Goal: Task Accomplishment & Management: Manage account settings

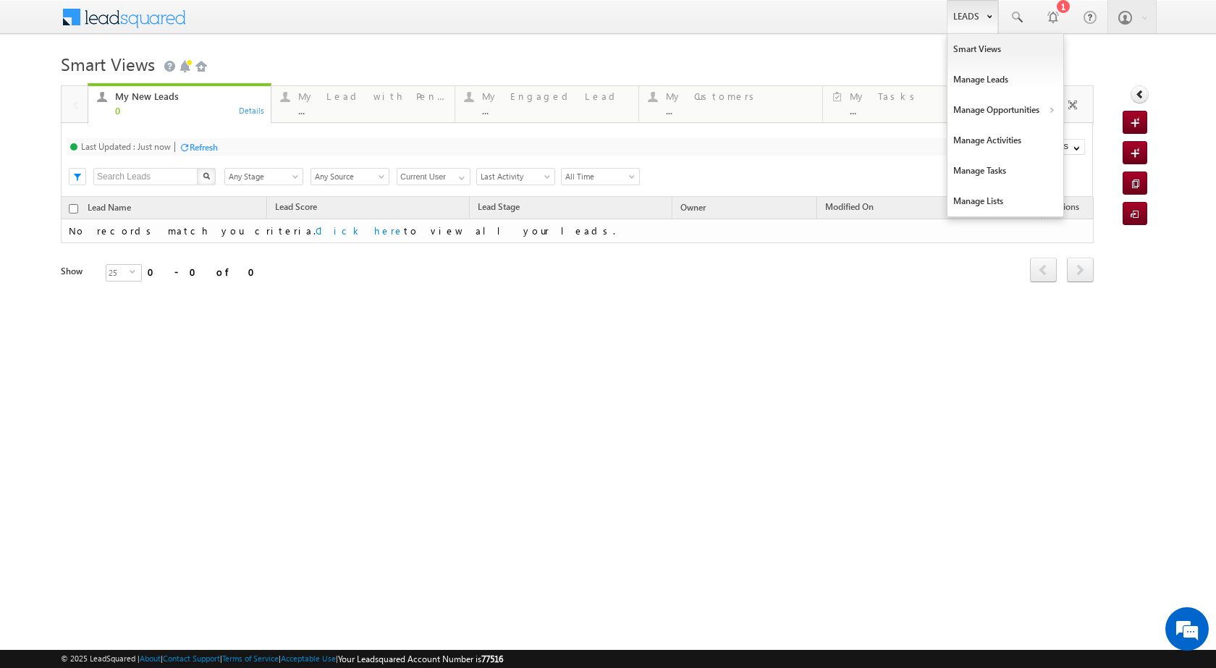
click at [973, 22] on link "Leads" at bounding box center [972, 16] width 51 height 33
click at [996, 106] on link "Manage Opportunities" at bounding box center [1005, 110] width 116 height 30
click at [978, 30] on link "Leads" at bounding box center [972, 16] width 51 height 33
click at [1055, 113] on link "Manage Opportunities" at bounding box center [1005, 110] width 116 height 30
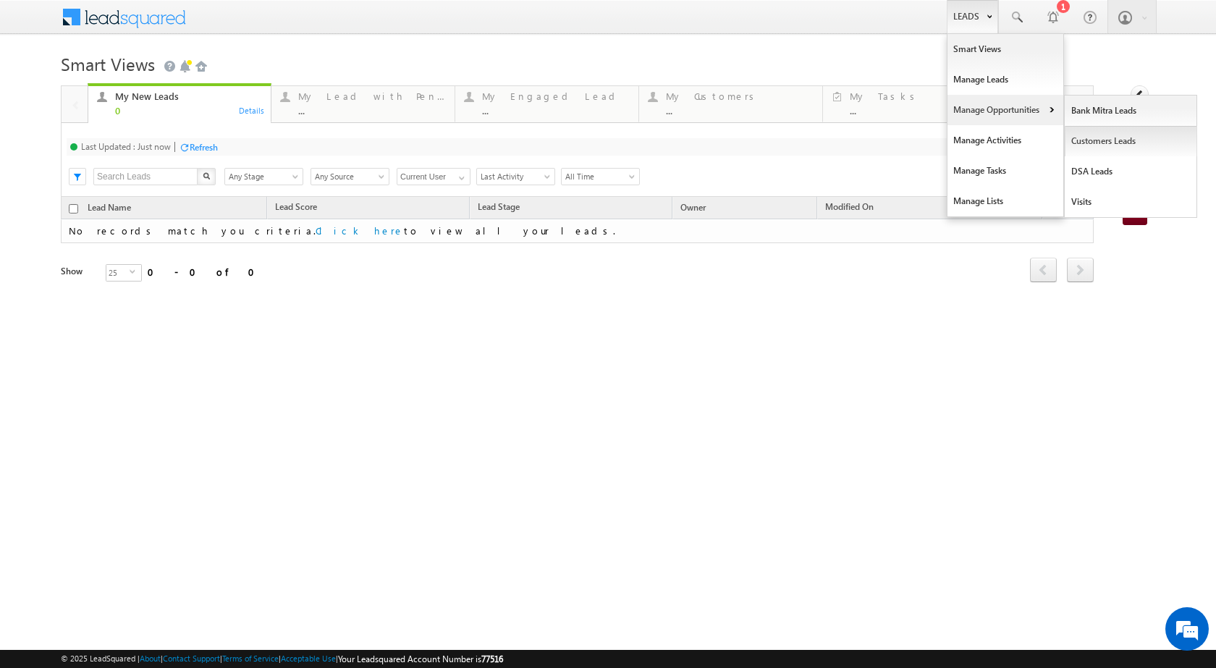
click at [1095, 147] on link "Customers Leads" at bounding box center [1131, 141] width 132 height 30
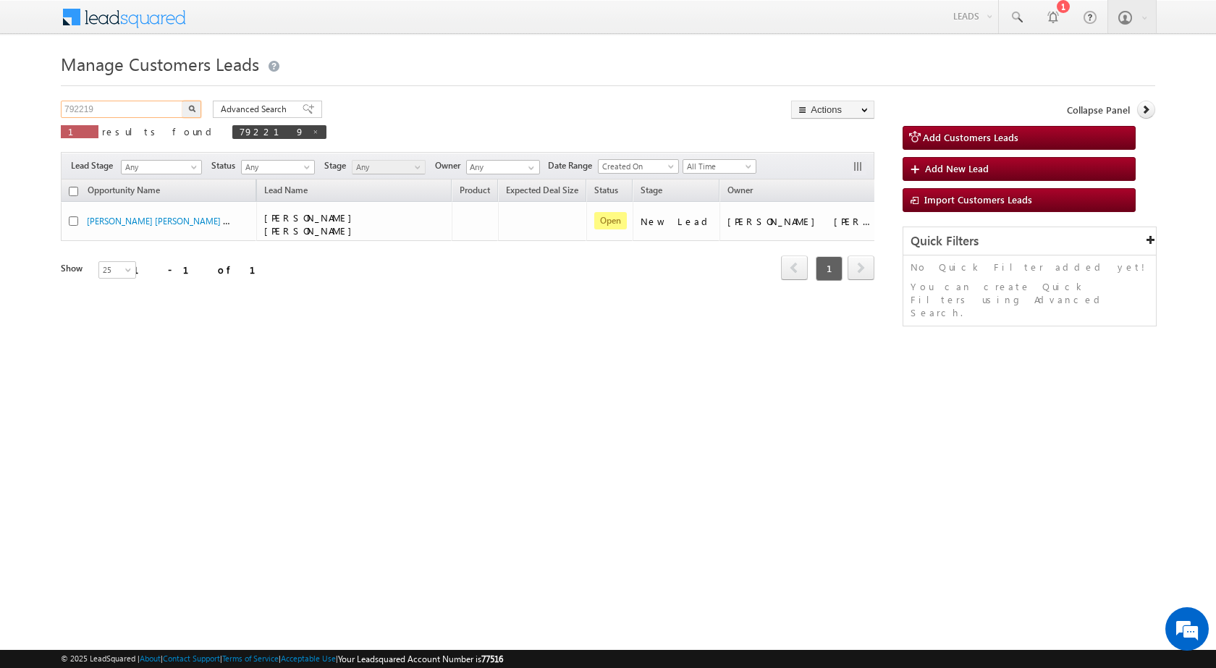
click at [117, 112] on input "792219" at bounding box center [123, 109] width 124 height 17
paste input "923258"
type input "923258"
click at [195, 108] on button "button" at bounding box center [191, 109] width 19 height 17
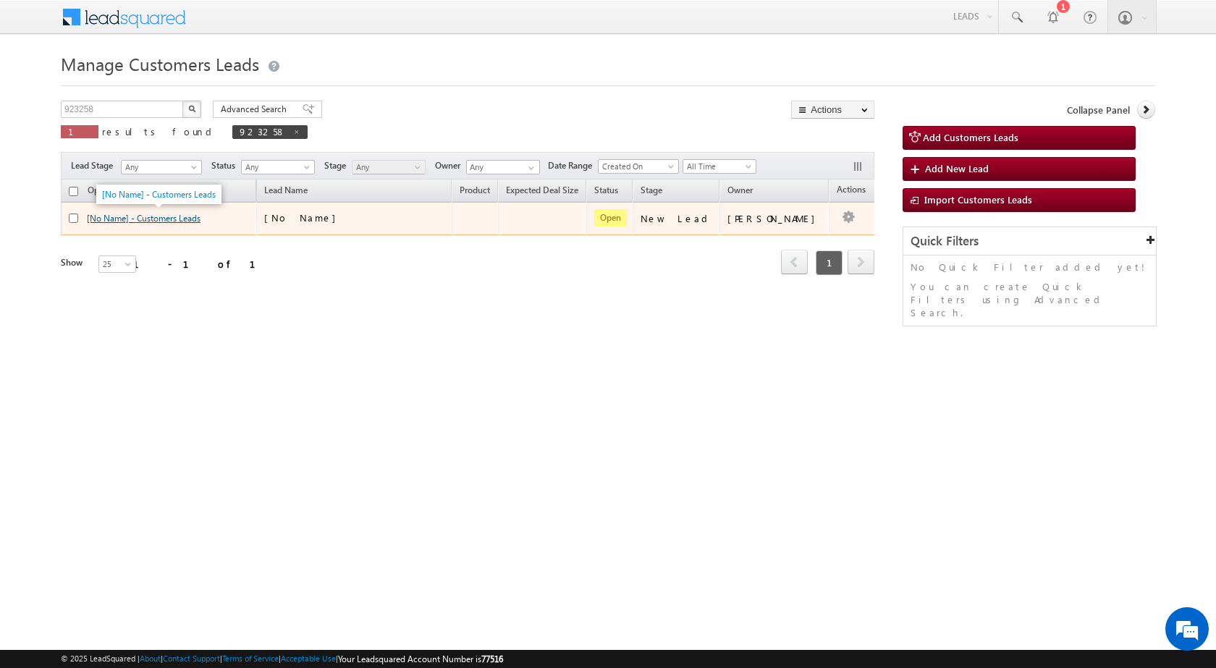
click at [153, 221] on link "[No Name] - Customers Leads" at bounding box center [144, 218] width 114 height 11
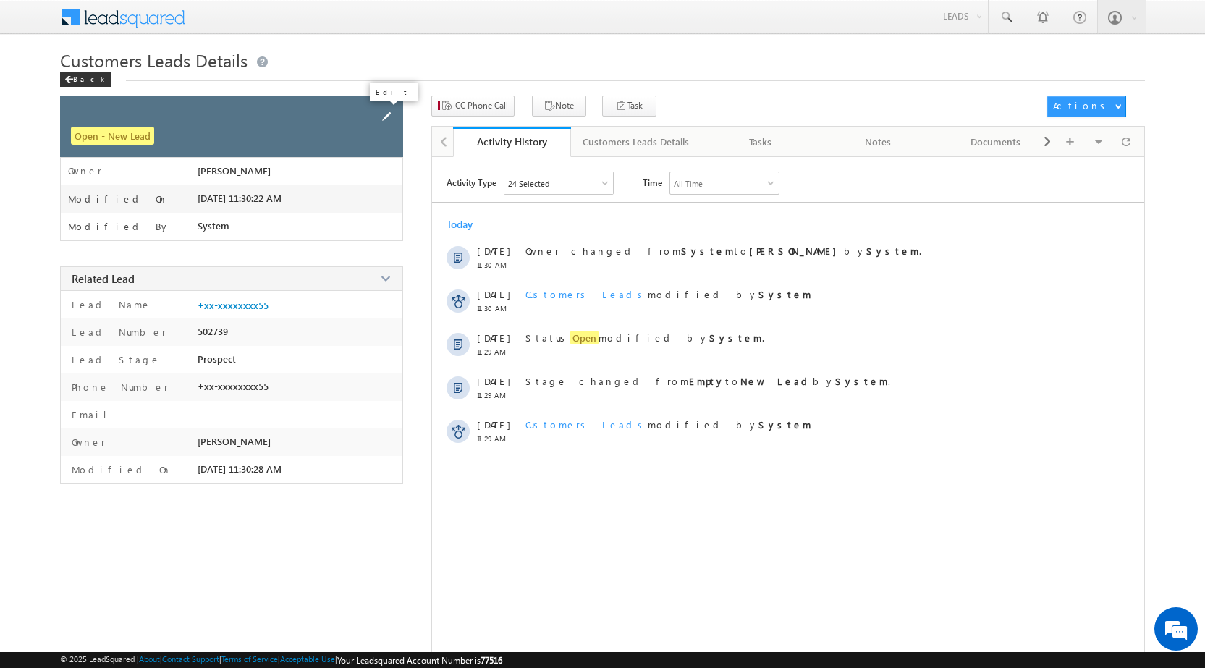
click at [384, 121] on span at bounding box center [386, 117] width 16 height 16
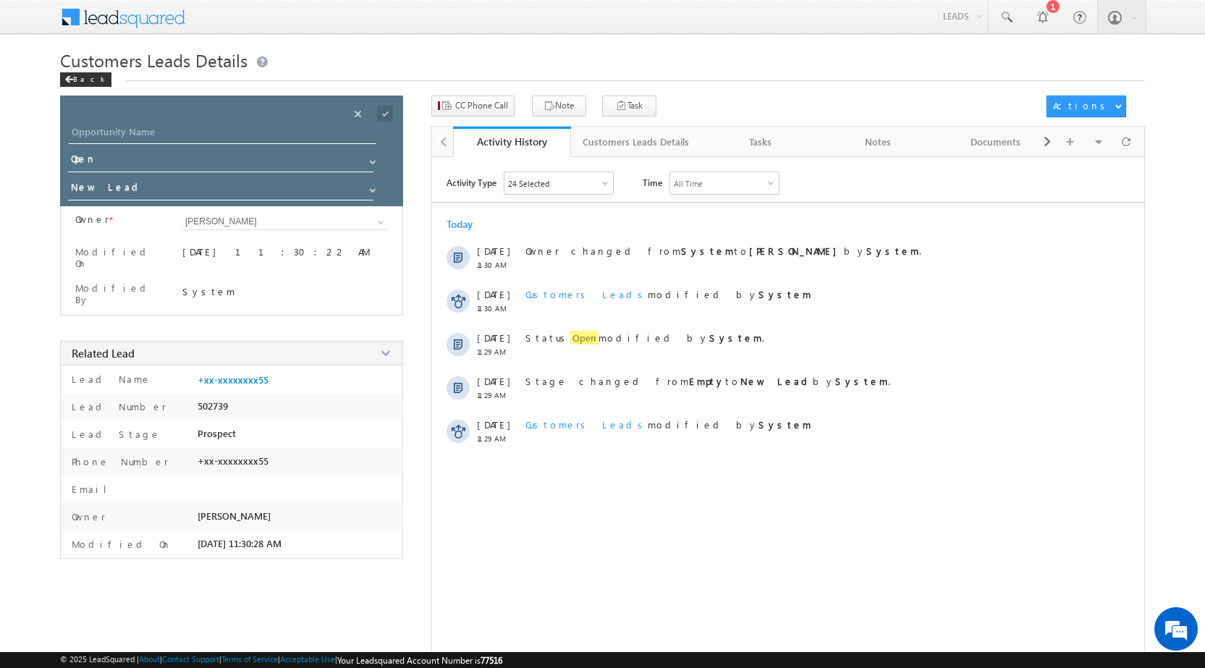
click at [192, 145] on div at bounding box center [240, 137] width 343 height 26
click at [192, 133] on input "Opportunity Name" at bounding box center [223, 134] width 308 height 20
paste input "HEENA BHALLA"
type input "[PERSON_NAME]"
click at [388, 109] on span at bounding box center [385, 114] width 16 height 16
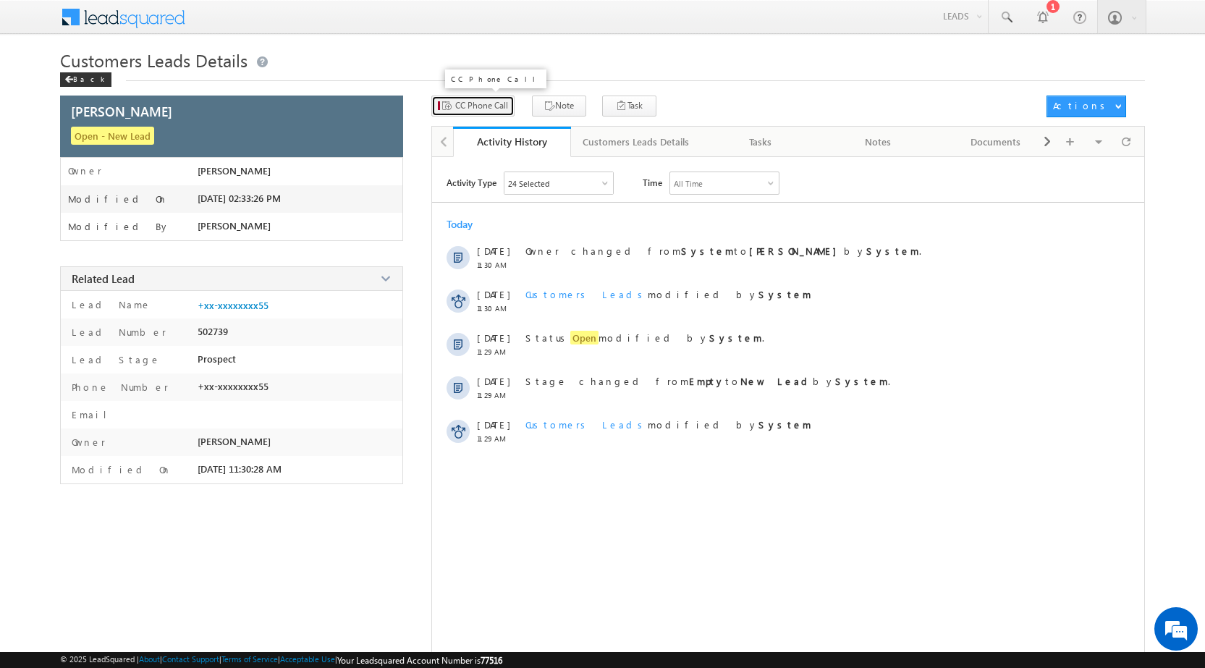
click at [494, 107] on span "CC Phone Call" at bounding box center [481, 105] width 53 height 13
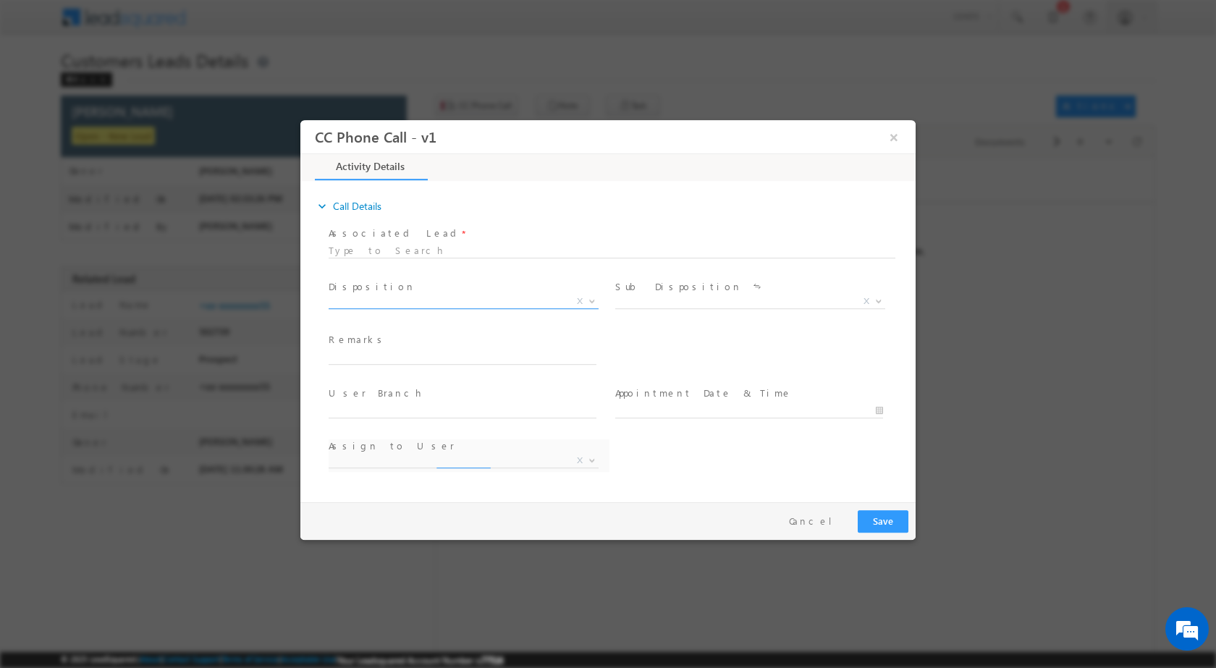
click at [588, 302] on span at bounding box center [590, 300] width 14 height 19
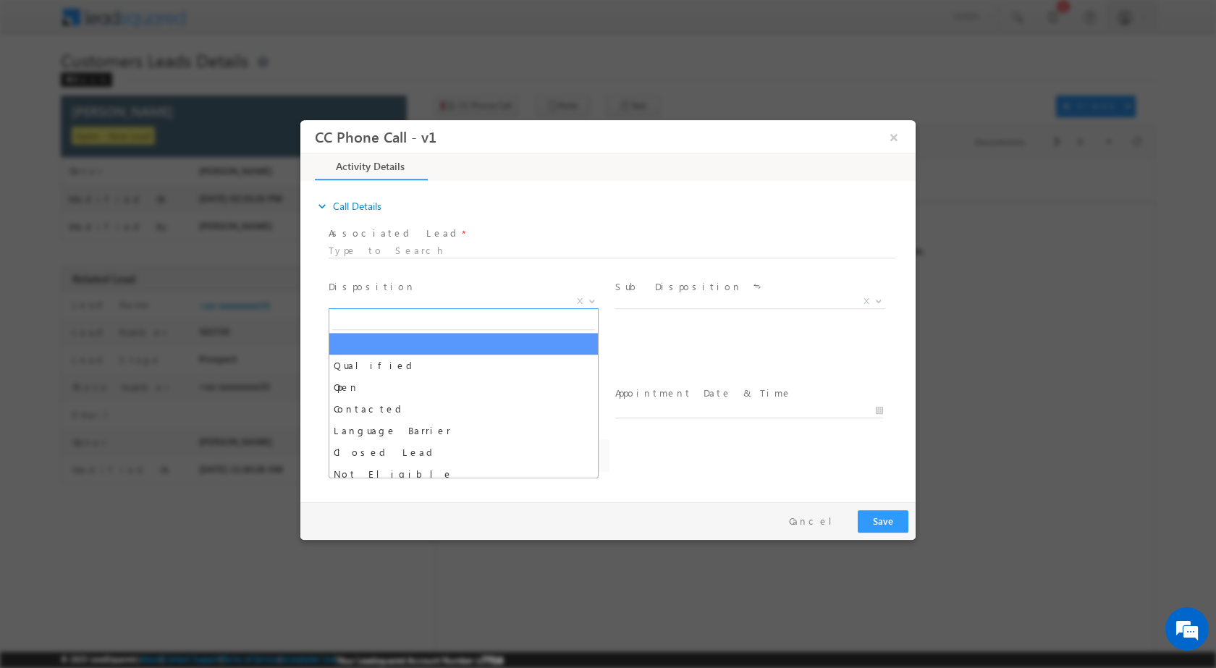
select select "amit.vats@sgrlimited.in"
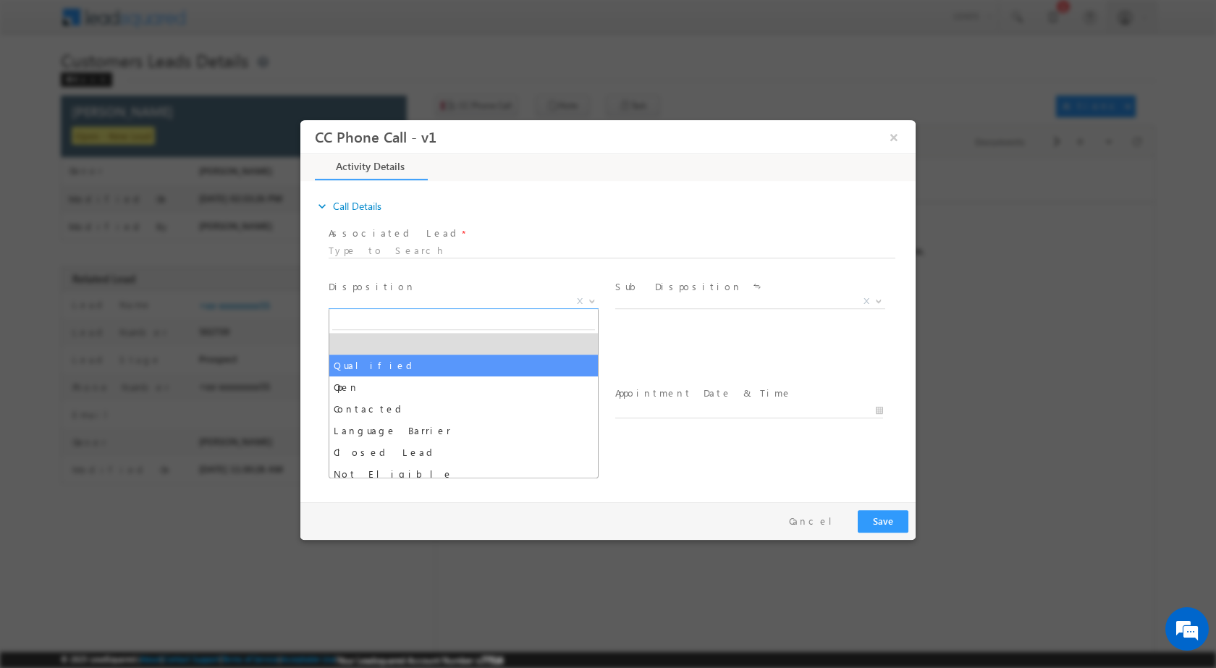
select select "Qualified"
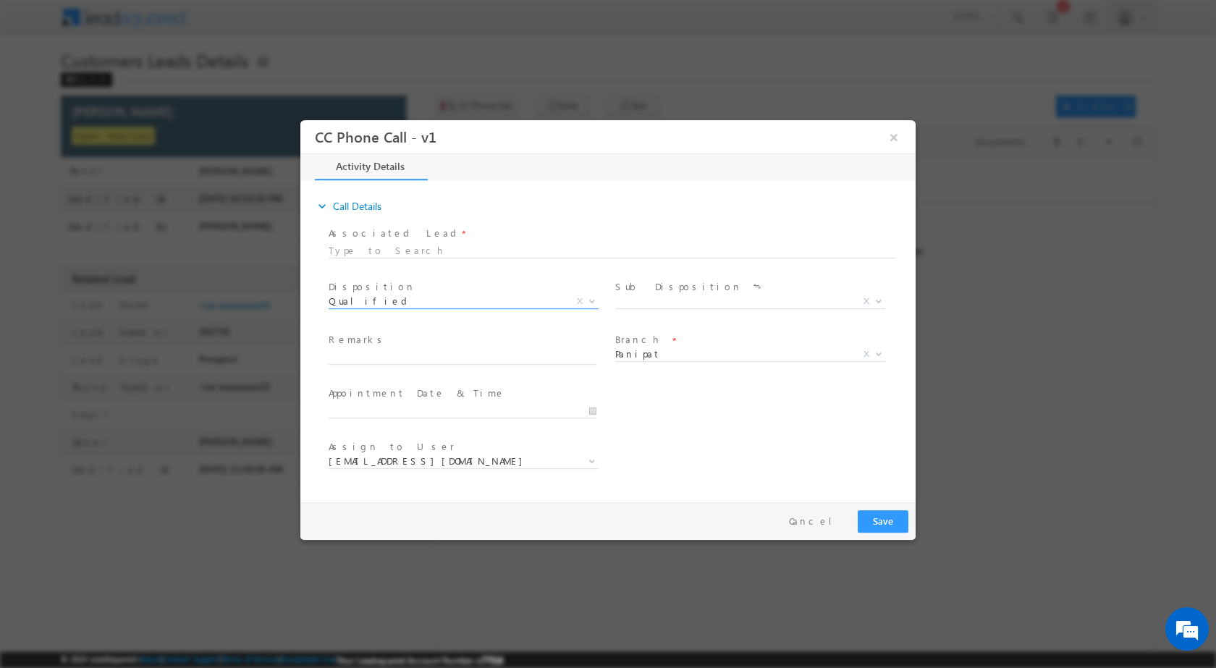
click at [880, 299] on b at bounding box center [878, 299] width 9 height 5
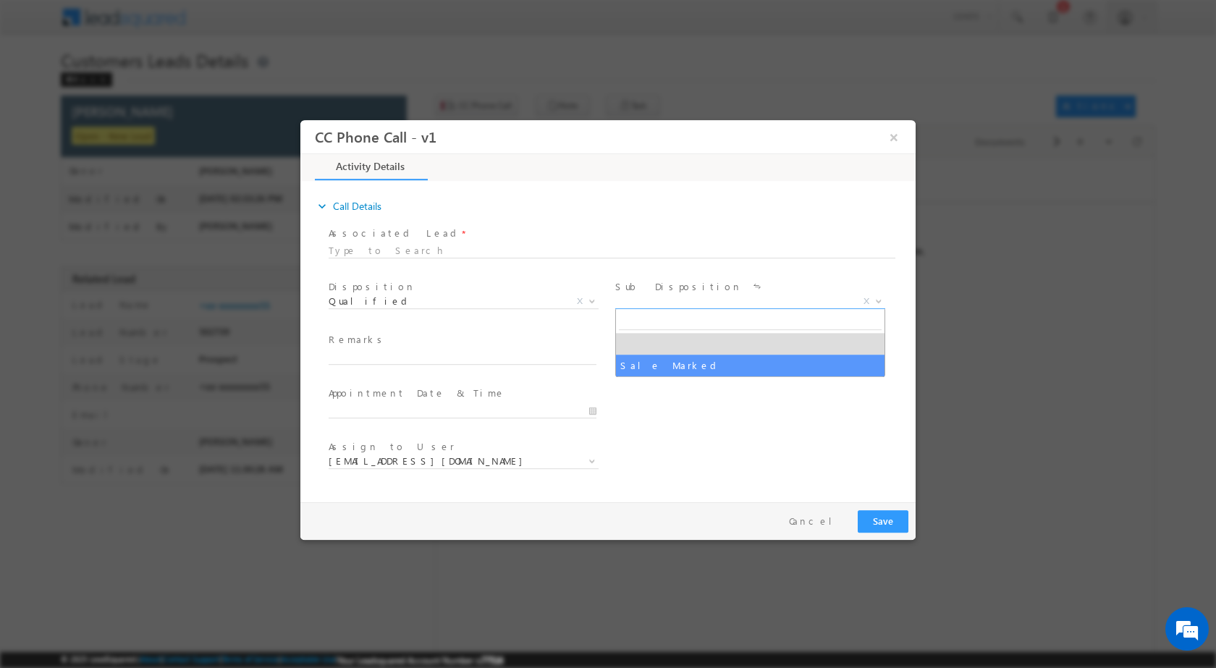
select select "Sale Marked"
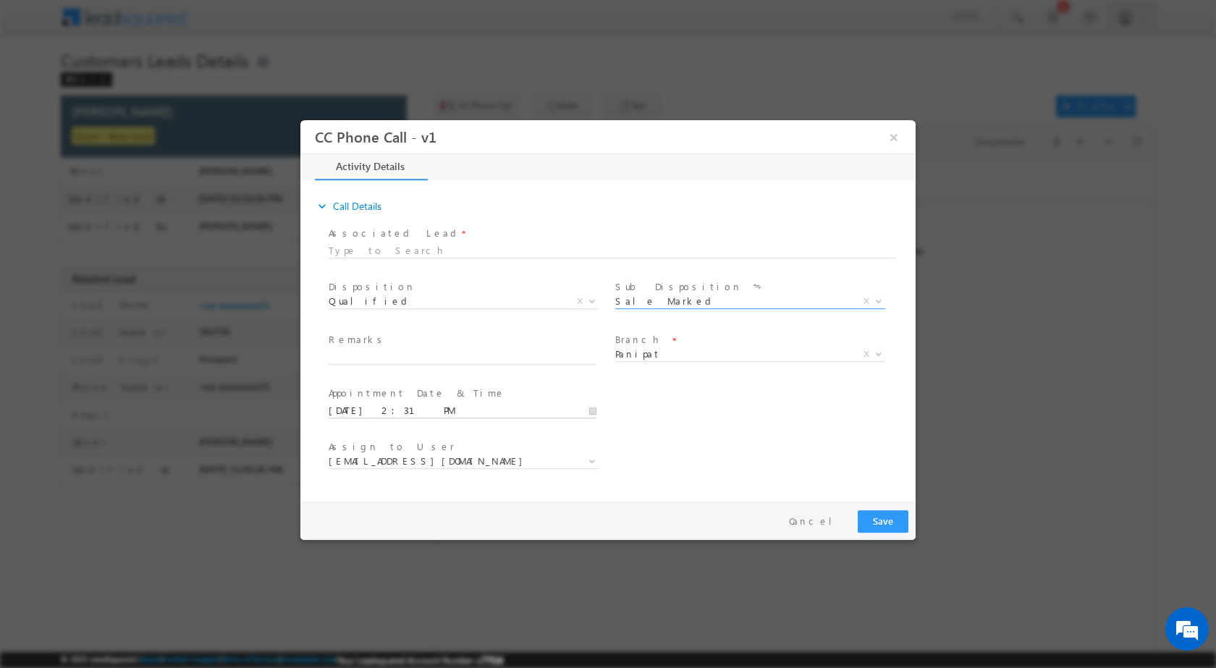
click at [593, 407] on input "09/23/2025 2:31 PM" at bounding box center [463, 410] width 268 height 14
type input "09/24/2025 2:31 PM"
type input "12"
type input "09/24/2025 12:31 PM"
click at [420, 395] on input "31" at bounding box center [422, 392] width 60 height 9
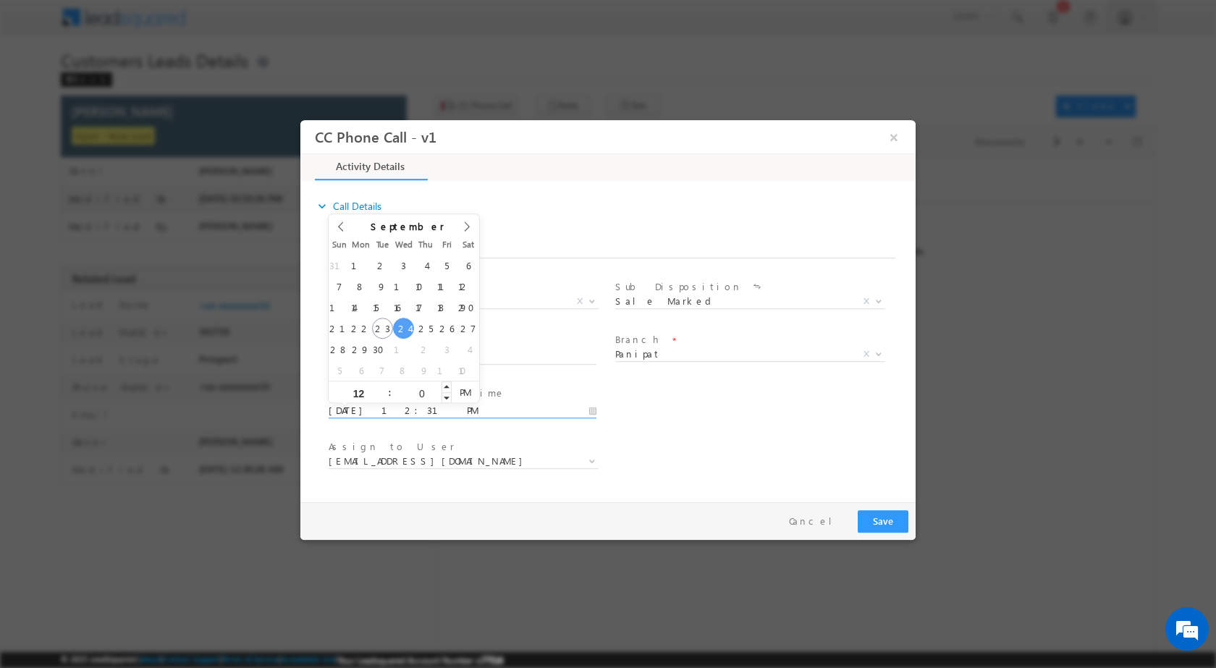
type input "00"
type input "09/24/2025 12:00 PM"
click at [705, 418] on div "User Branch * Appointment Date & Time * 09/24/2025 12:00 PM" at bounding box center [621, 409] width 590 height 54
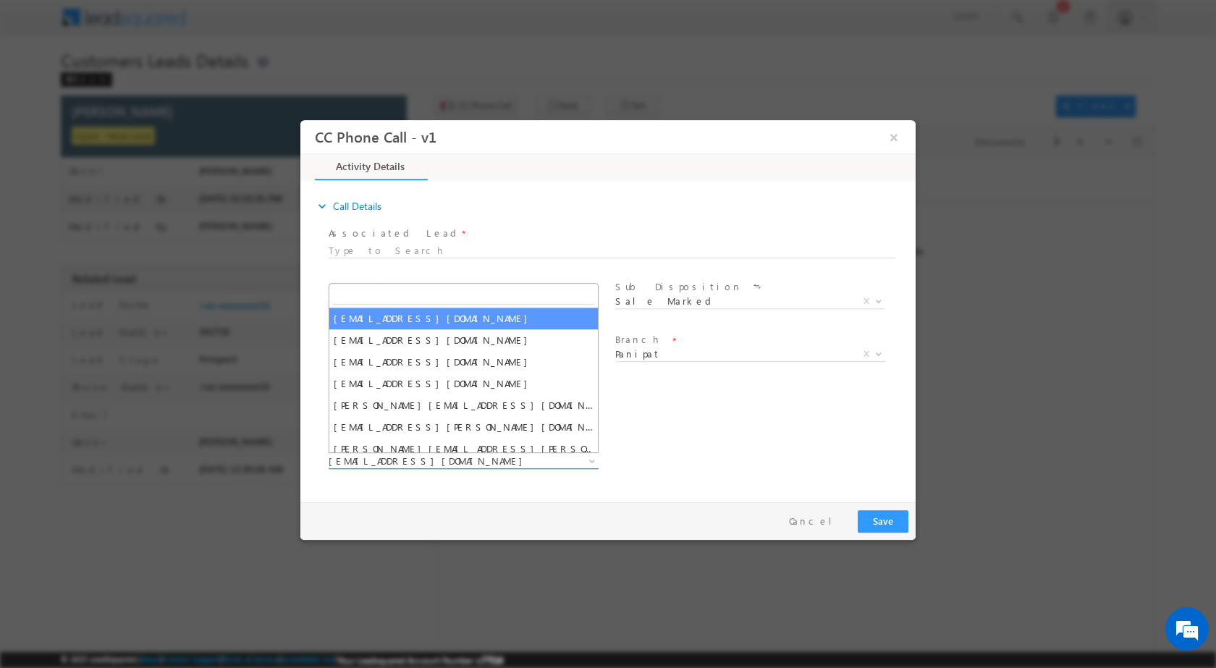
click at [585, 459] on span at bounding box center [590, 460] width 14 height 19
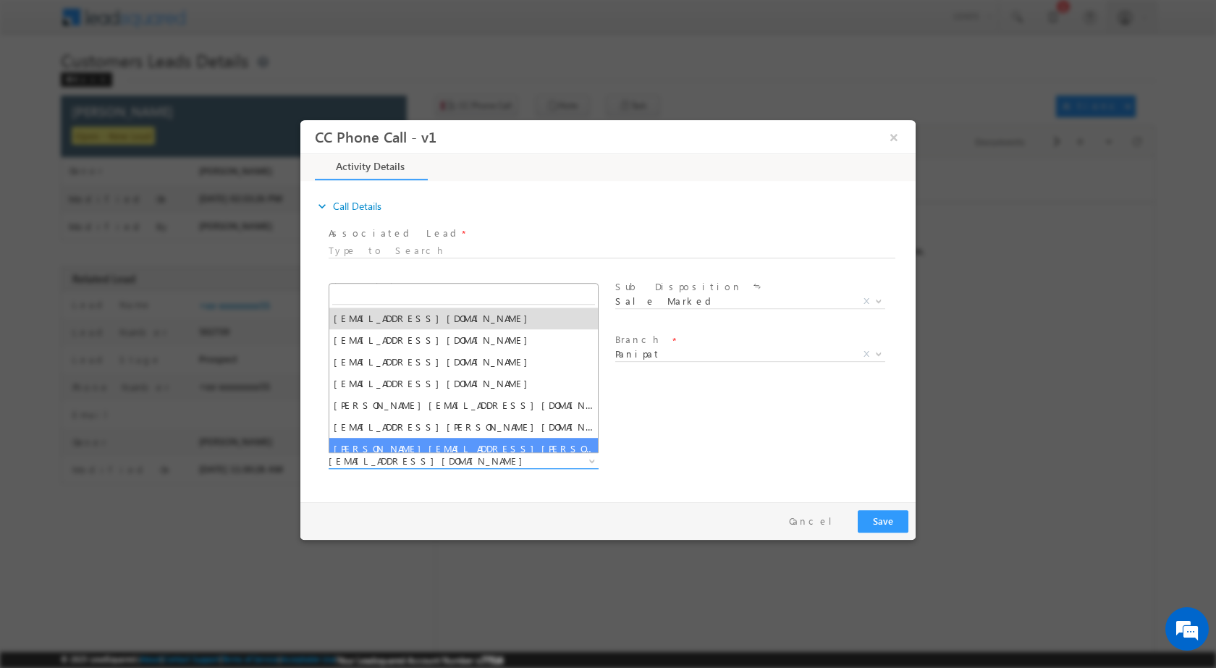
paste input "rajbir.singh1@sgrlimited.in"
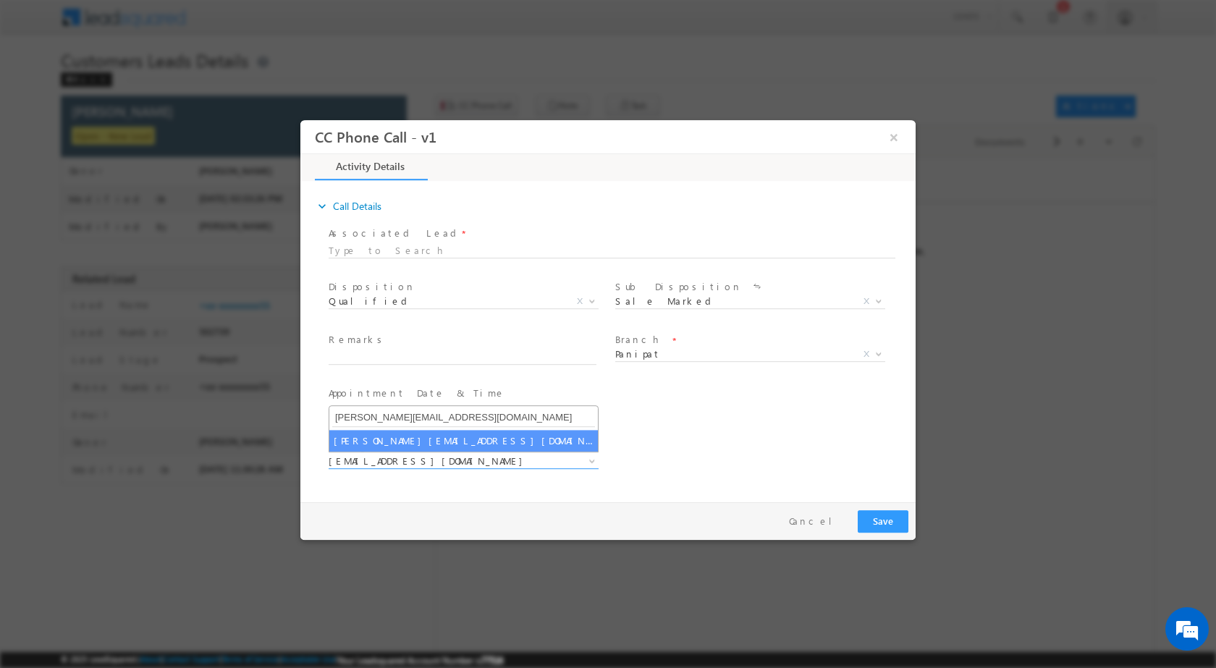
type input "rajbir.singh1@sgrlimited.in"
select select "rajbir.singh1@sgrlimited.in"
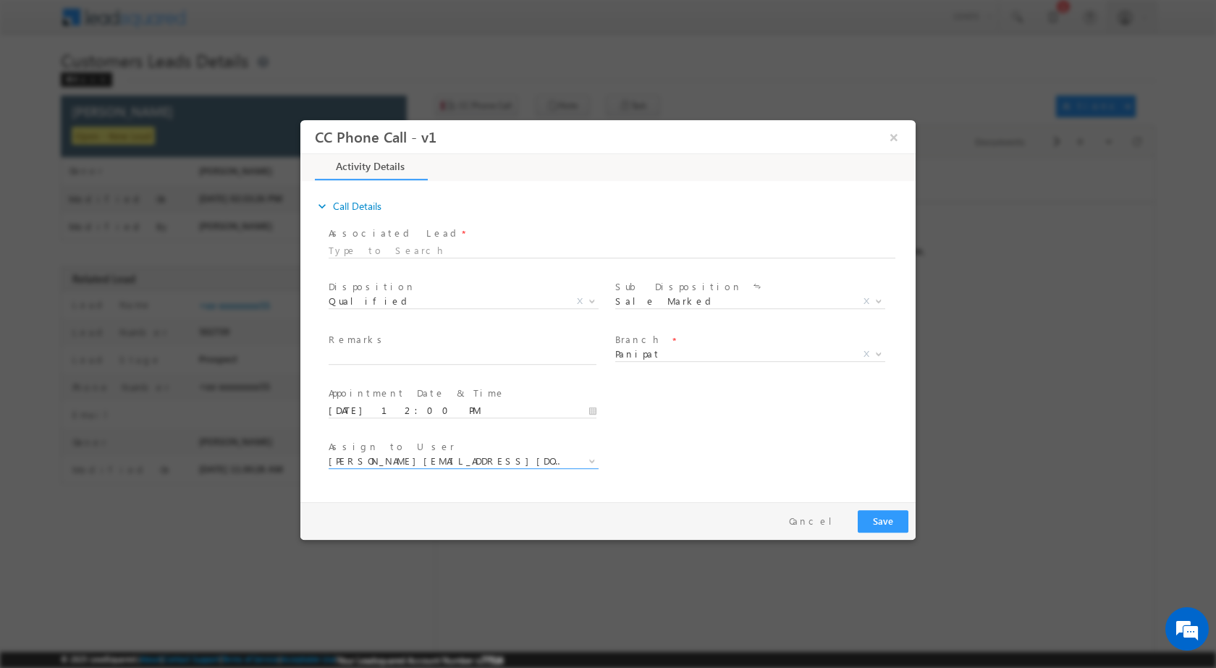
click at [353, 347] on span "Remarks *" at bounding box center [462, 340] width 267 height 16
click at [368, 353] on input "text" at bounding box center [463, 357] width 268 height 14
paste input "23/09-Customer Name is HEENA BHALLA customer age is 33 yrs loan type is Plot Pu…"
type input "23/09-Customer Name is HEENA BHALLA customer age is 33 yrs loan type is Plot Pu…"
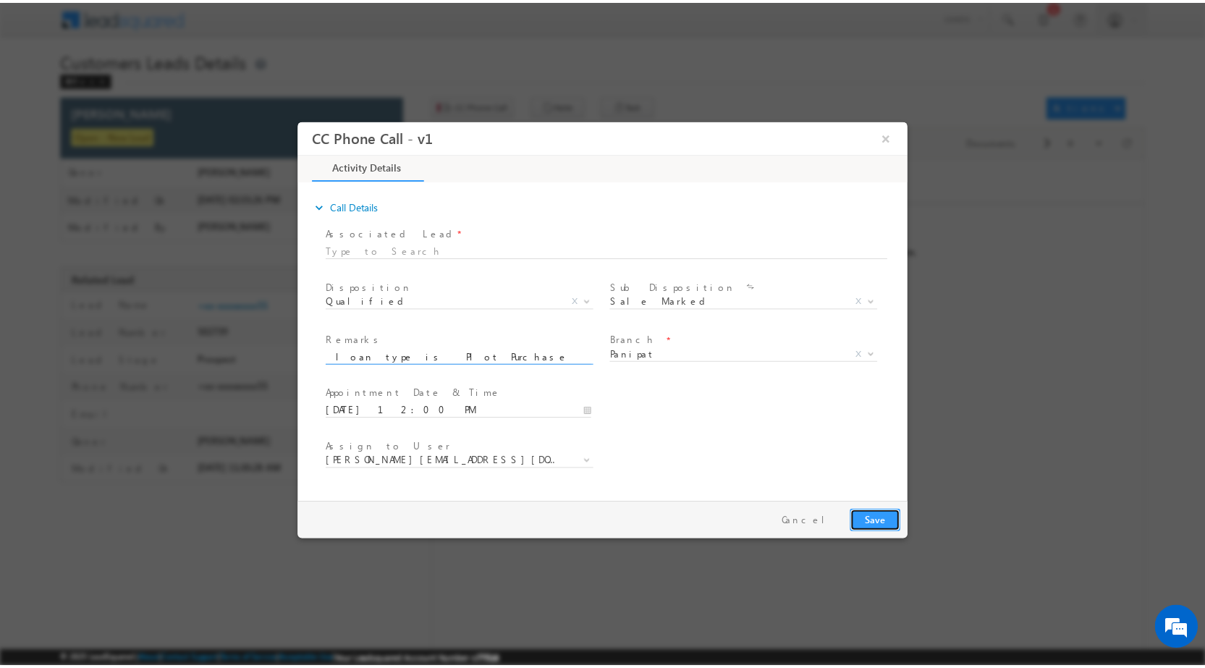
scroll to position [0, 0]
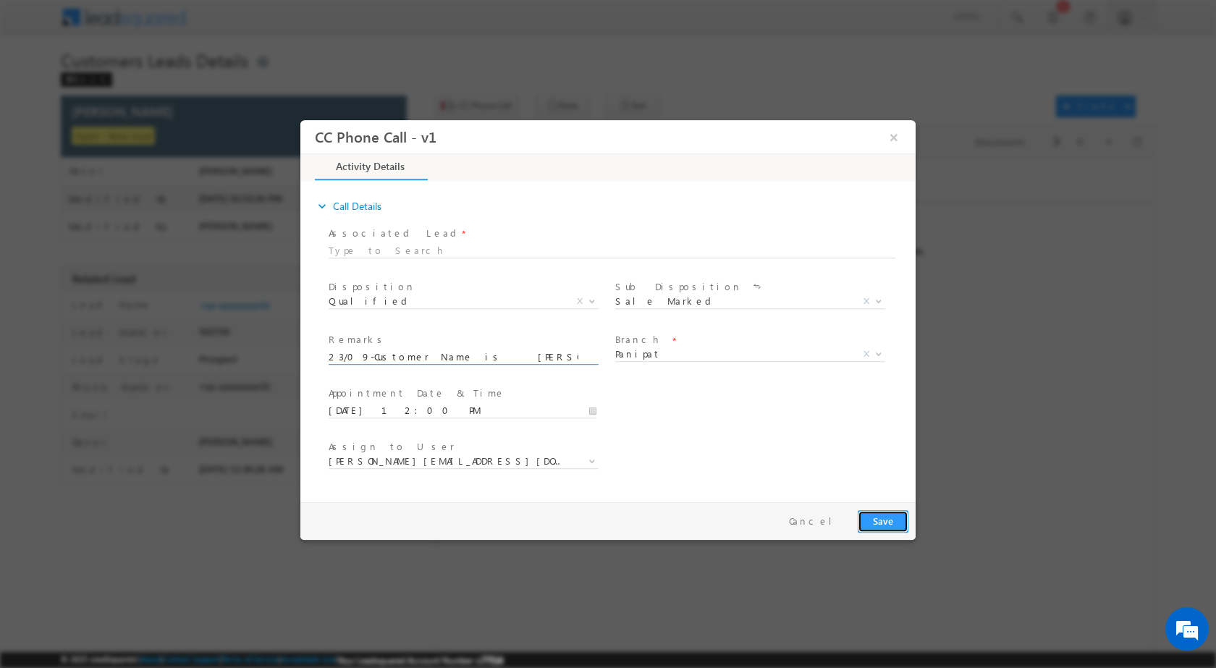
click at [870, 514] on button "Save" at bounding box center [883, 520] width 51 height 22
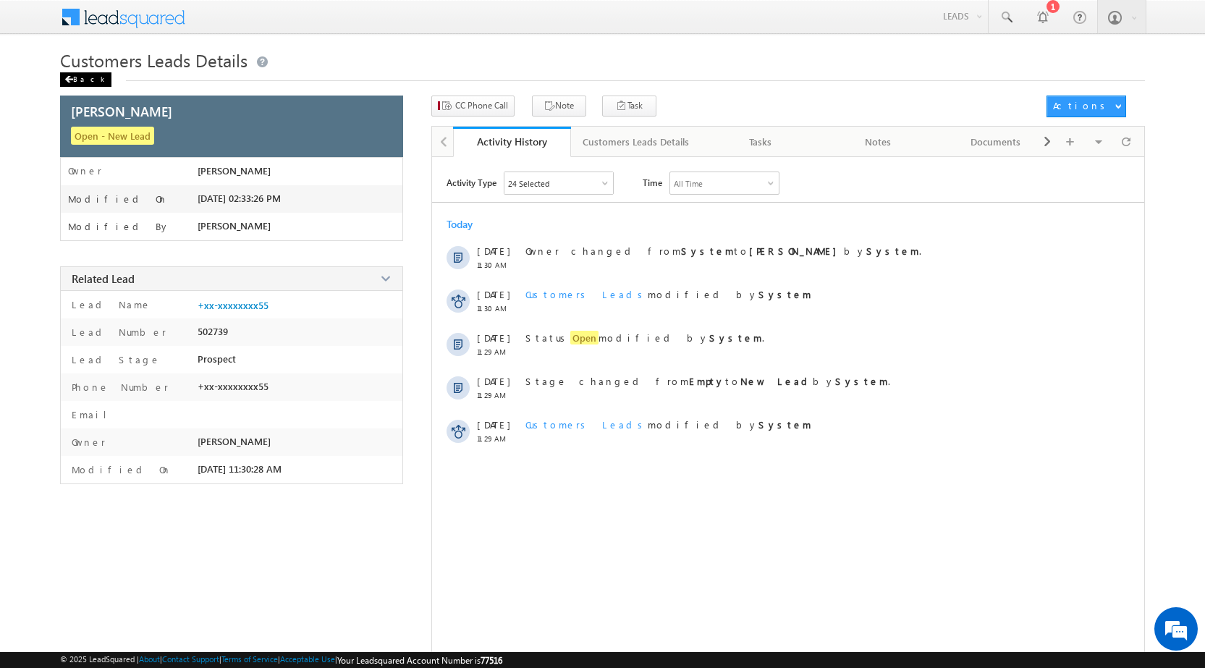
click at [74, 80] on div "Back" at bounding box center [85, 79] width 51 height 14
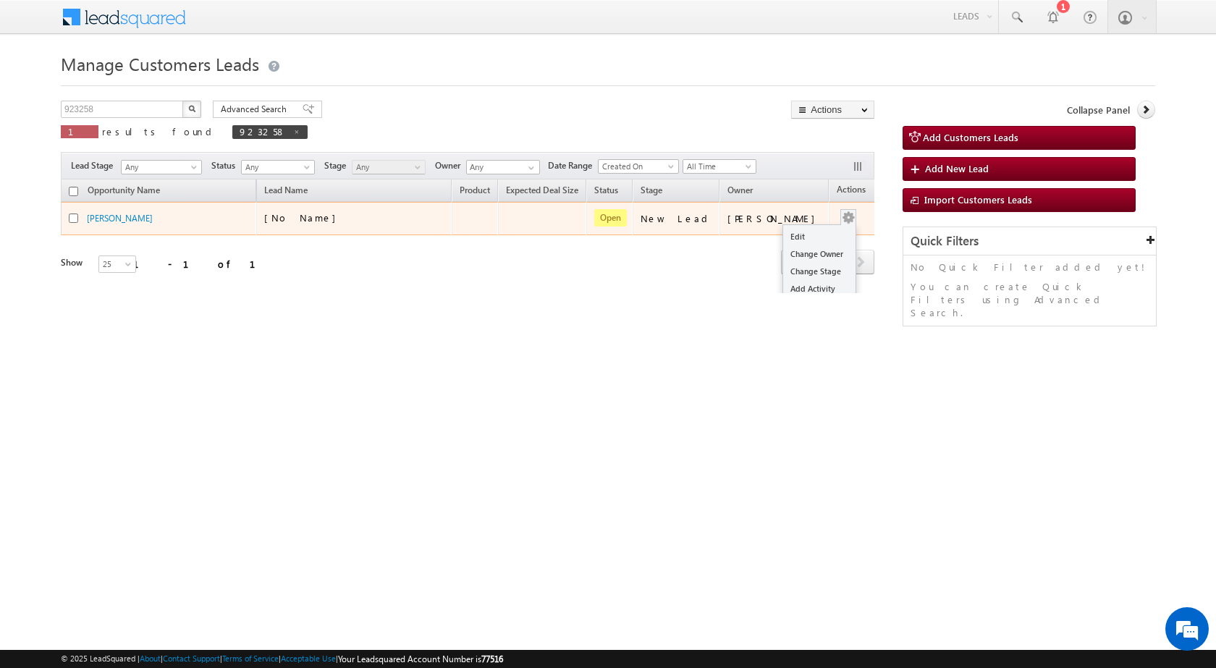
click at [840, 219] on span at bounding box center [848, 217] width 16 height 16
click at [795, 241] on link "Edit" at bounding box center [819, 236] width 72 height 17
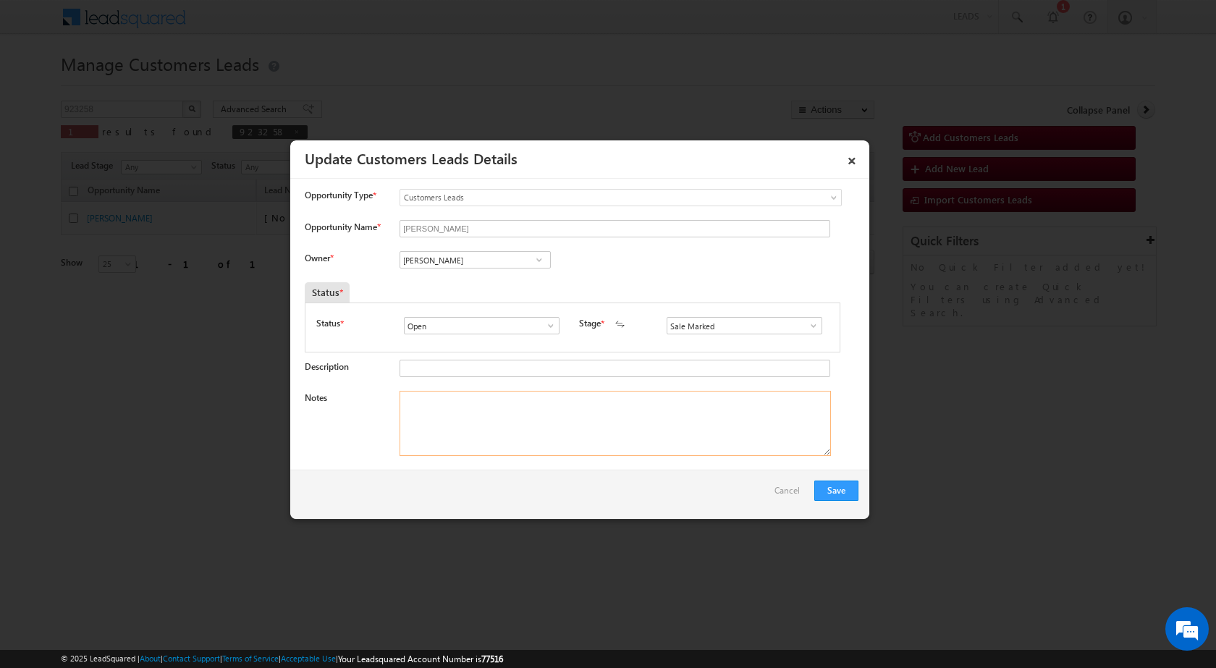
click at [451, 435] on textarea "Notes" at bounding box center [614, 423] width 431 height 65
click at [415, 410] on textarea "Notes" at bounding box center [614, 423] width 431 height 65
paste textarea "23/09-Customer Name is HEENA BHALLA customer age is 33 yrs loan type is Plot Pu…"
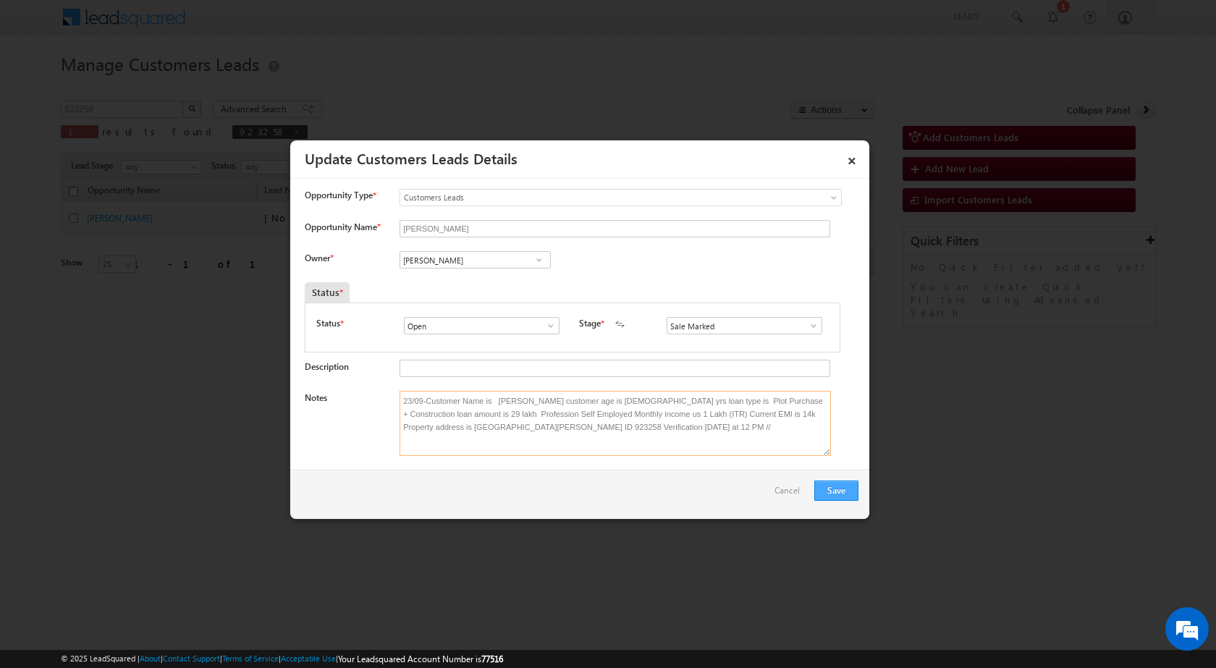
type textarea "23/09-Customer Name is HEENA BHALLA customer age is 33 yrs loan type is Plot Pu…"
click at [841, 491] on button "Save" at bounding box center [836, 491] width 44 height 20
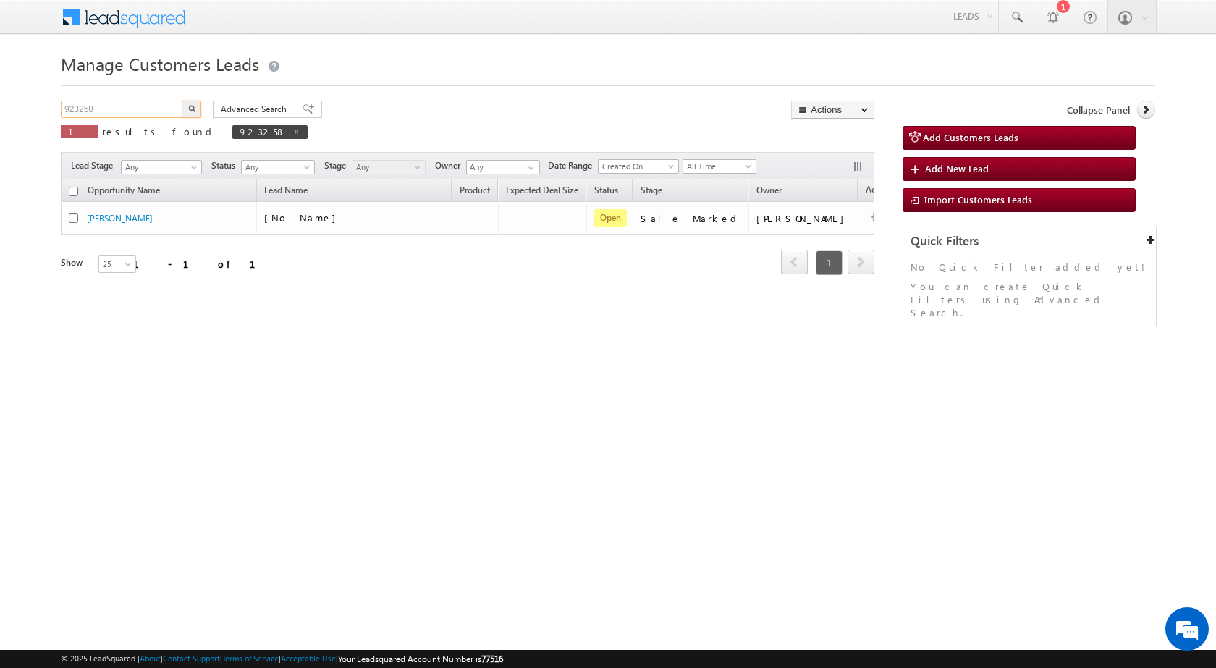
click at [108, 107] on input "923258" at bounding box center [123, 109] width 124 height 17
paste input "47"
type input "923247"
click at [192, 110] on img "button" at bounding box center [191, 108] width 7 height 7
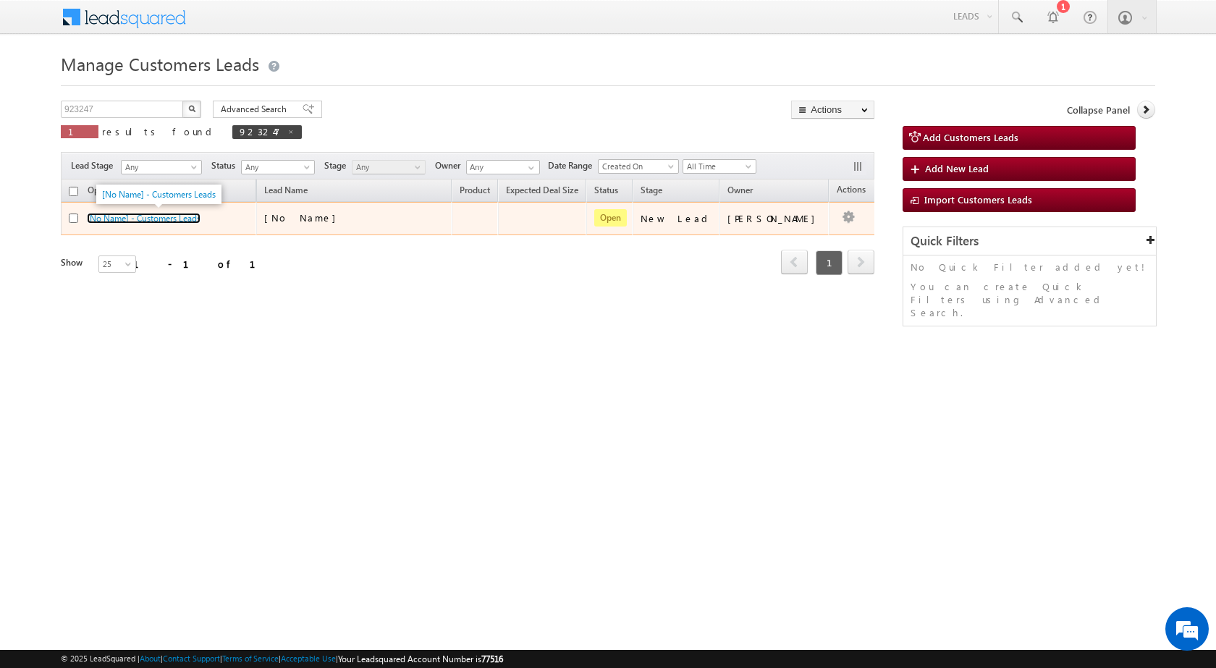
click at [130, 219] on link "[No Name] - Customers Leads" at bounding box center [144, 218] width 114 height 11
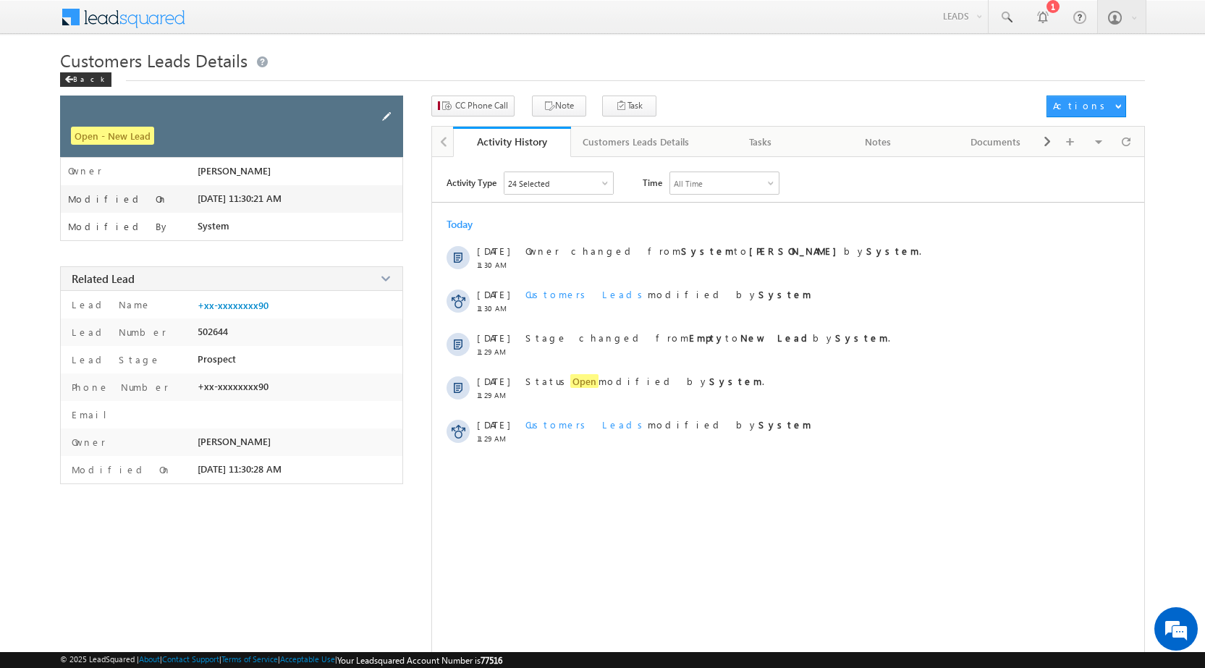
drag, startPoint x: 389, startPoint y: 97, endPoint x: 388, endPoint y: 118, distance: 21.0
click at [388, 108] on div "Open - New Lead" at bounding box center [231, 127] width 343 height 62
click at [388, 118] on span at bounding box center [386, 117] width 16 height 16
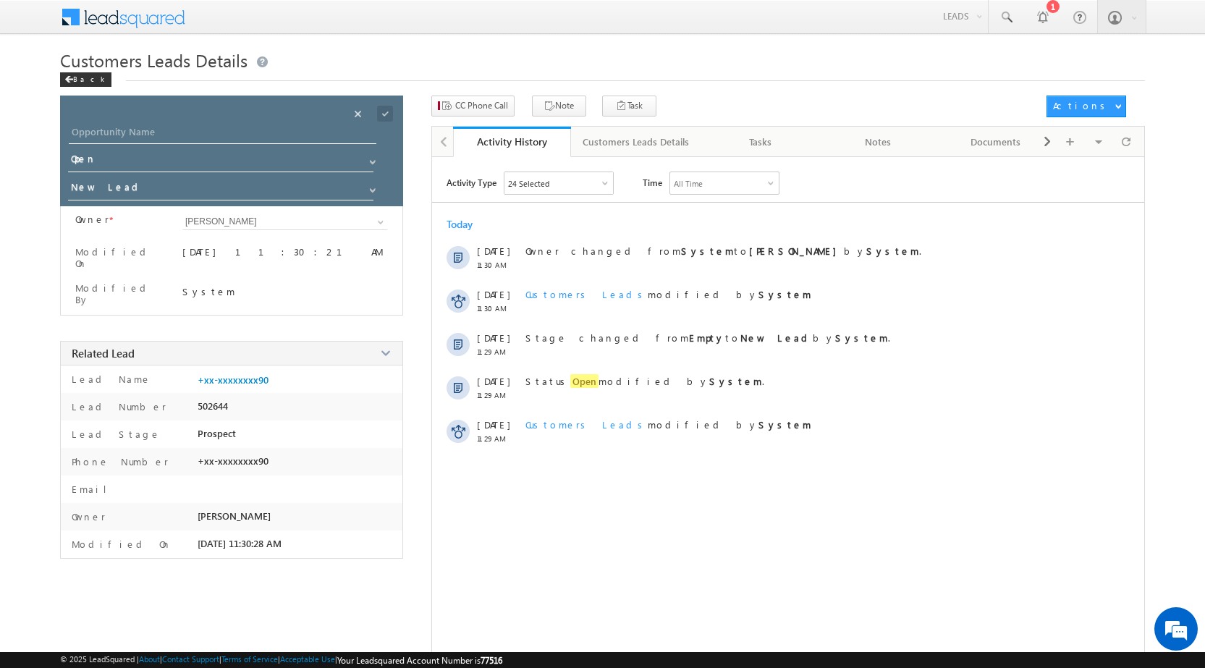
click at [223, 123] on div "Opportunity Name * Opportunity Name * Status * Status * Open Won Lost *" at bounding box center [231, 151] width 343 height 111
click at [221, 127] on input "Opportunity Name" at bounding box center [223, 134] width 308 height 20
paste input "[PERSON_NAME]"
type input "[PERSON_NAME]"
click at [389, 117] on span at bounding box center [385, 114] width 16 height 16
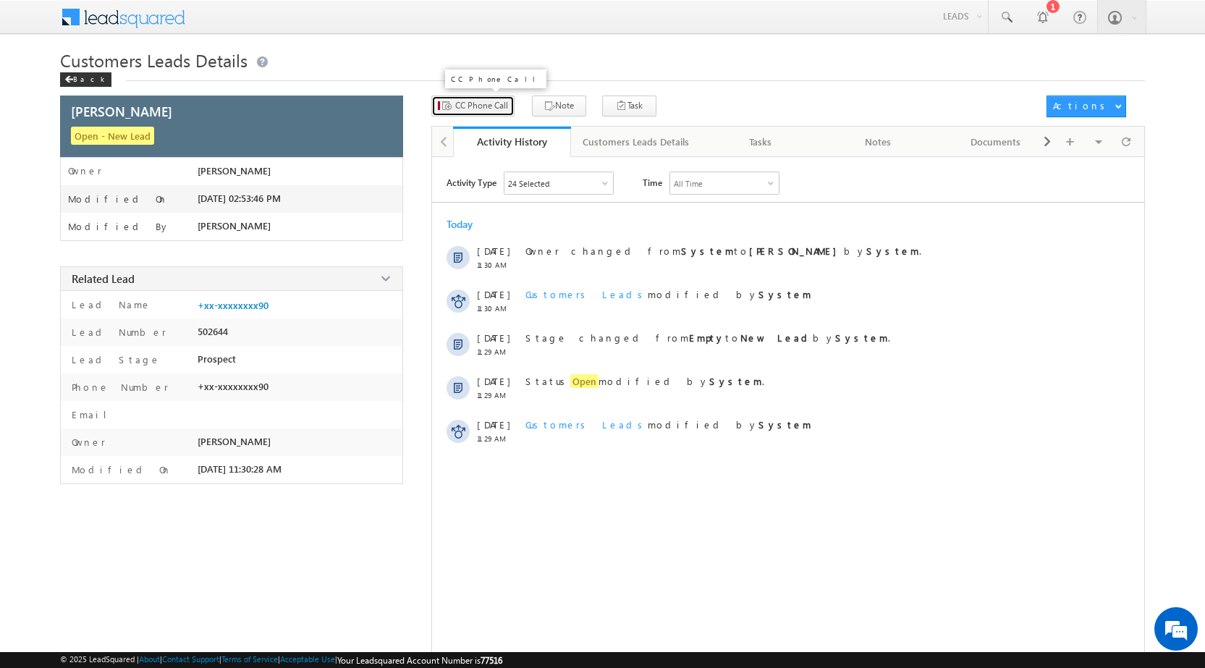
click at [481, 105] on span "CC Phone Call" at bounding box center [481, 105] width 53 height 13
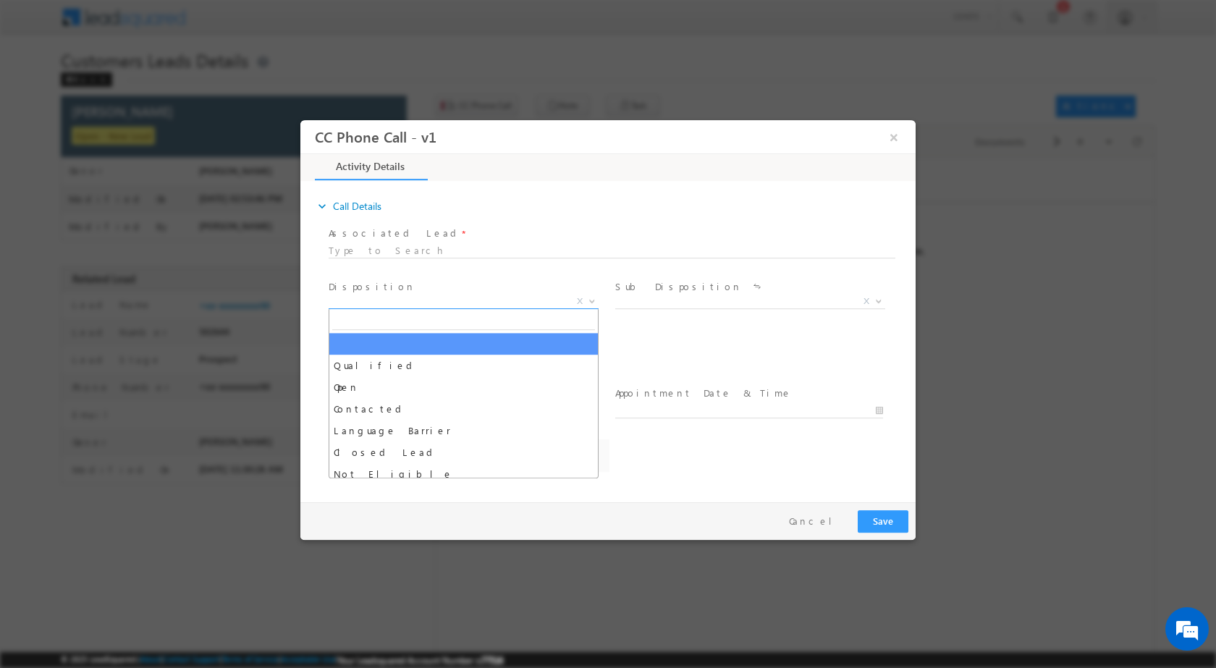
click at [598, 295] on span at bounding box center [590, 300] width 14 height 19
select select "[PERSON_NAME][EMAIL_ADDRESS][PERSON_NAME][DOMAIN_NAME]"
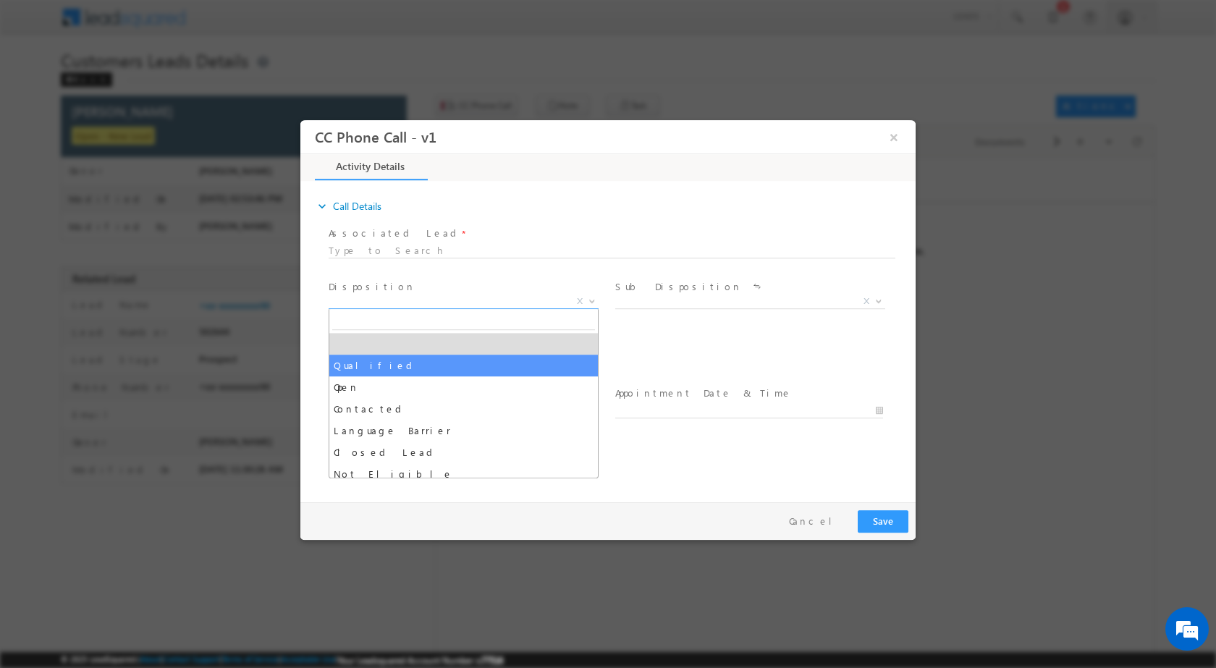
select select "Qualified"
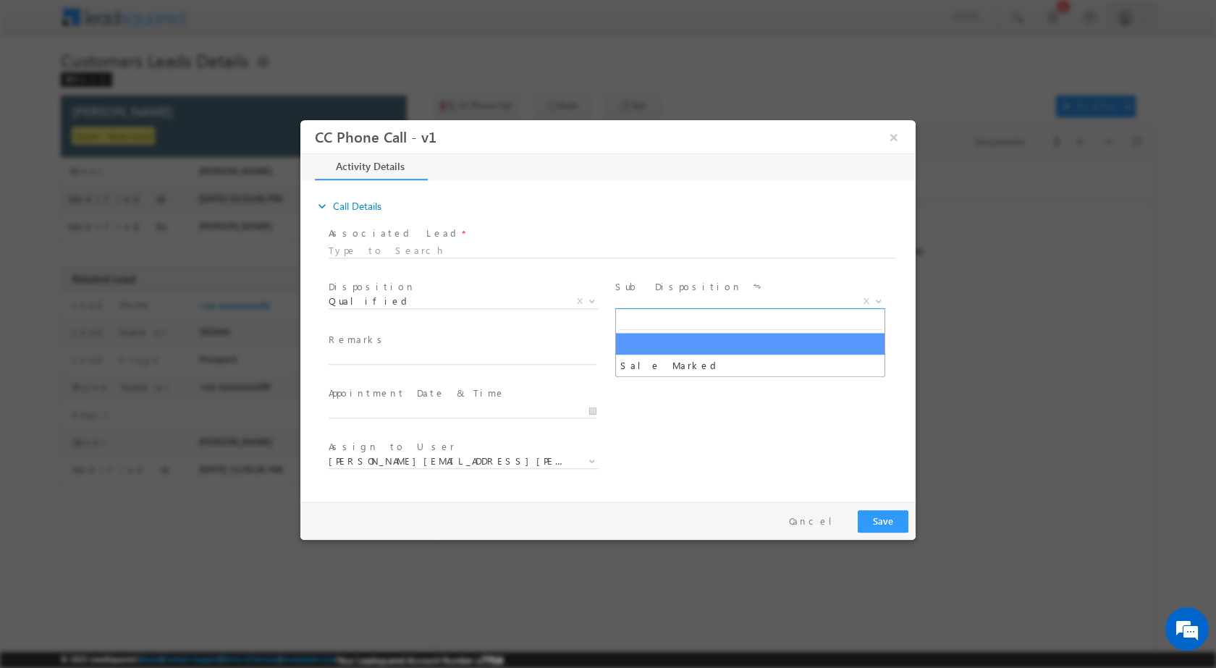
click at [878, 305] on span at bounding box center [877, 300] width 14 height 19
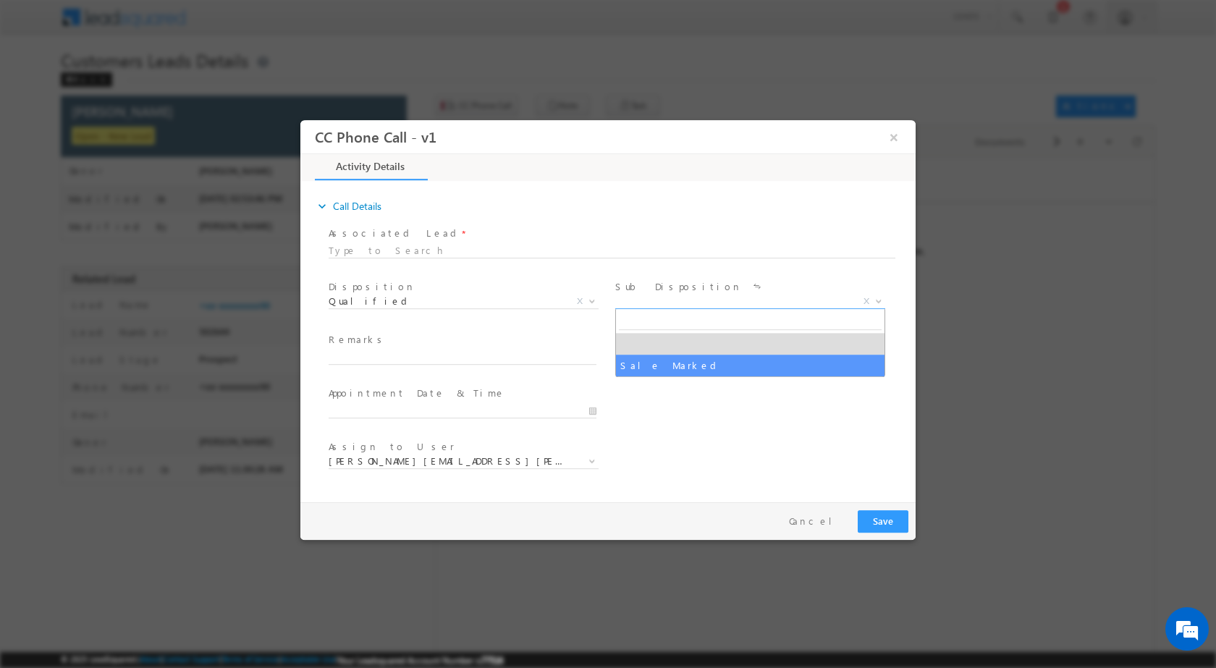
select select "Sale Marked"
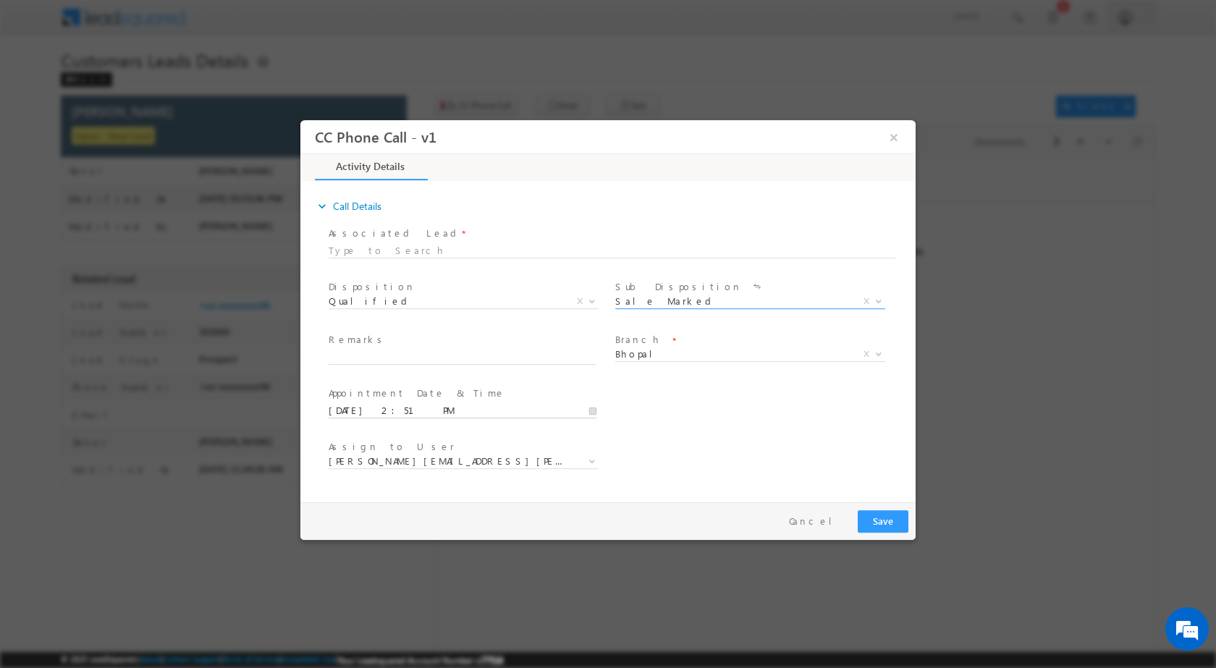
click at [593, 413] on input "[DATE] 2:51 PM" at bounding box center [463, 410] width 268 height 14
type input "[DATE] 2:51 PM"
type input "11"
type input "[DATE] 11:51 PM"
click at [414, 389] on input "51" at bounding box center [422, 392] width 60 height 9
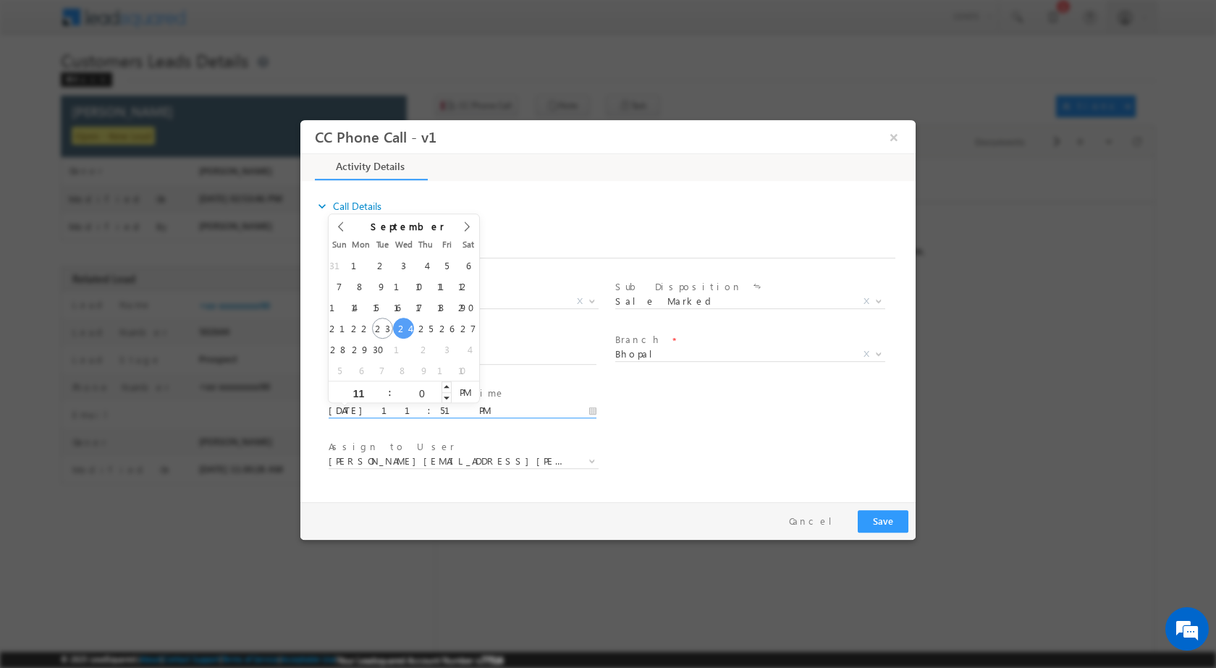
type input "00"
type input "[DATE] 11:00 AM"
click at [466, 387] on span "PM" at bounding box center [465, 392] width 27 height 22
click at [696, 405] on div "User Branch * Appointment Date & Time * 09/24/2025 11:00 AM" at bounding box center [621, 409] width 590 height 54
click at [595, 462] on span at bounding box center [590, 460] width 14 height 19
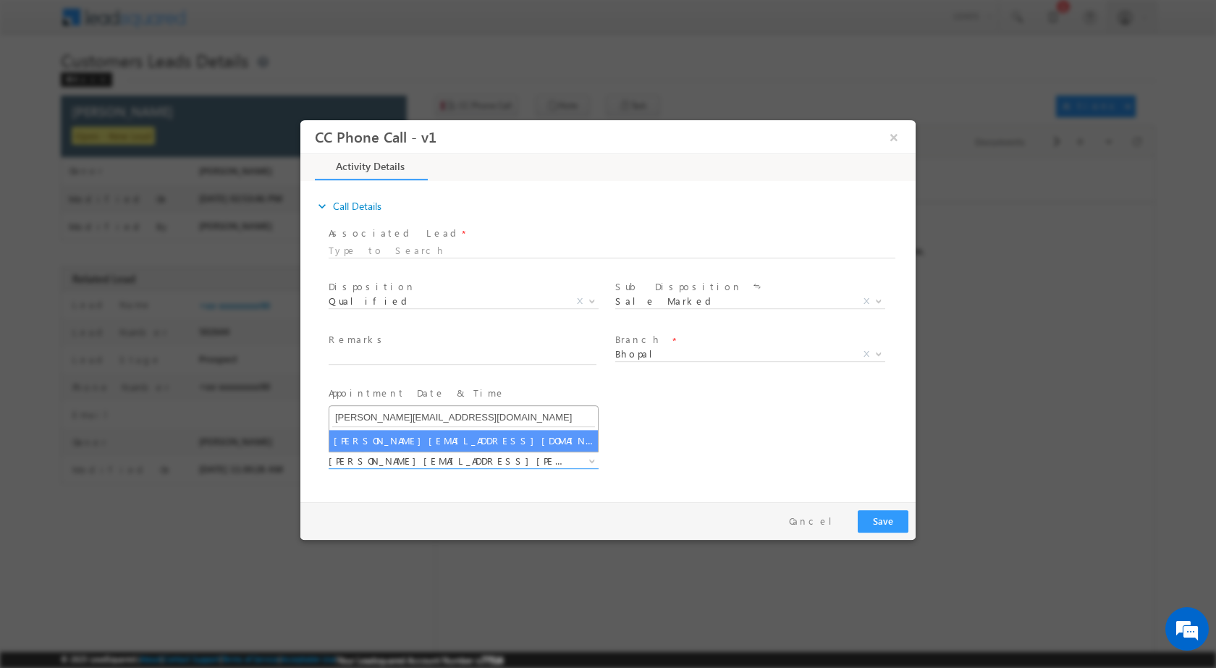
type input "vaibhav.rajput@sgrlimited.in"
select select "vaibhav.rajput@sgrlimited.in"
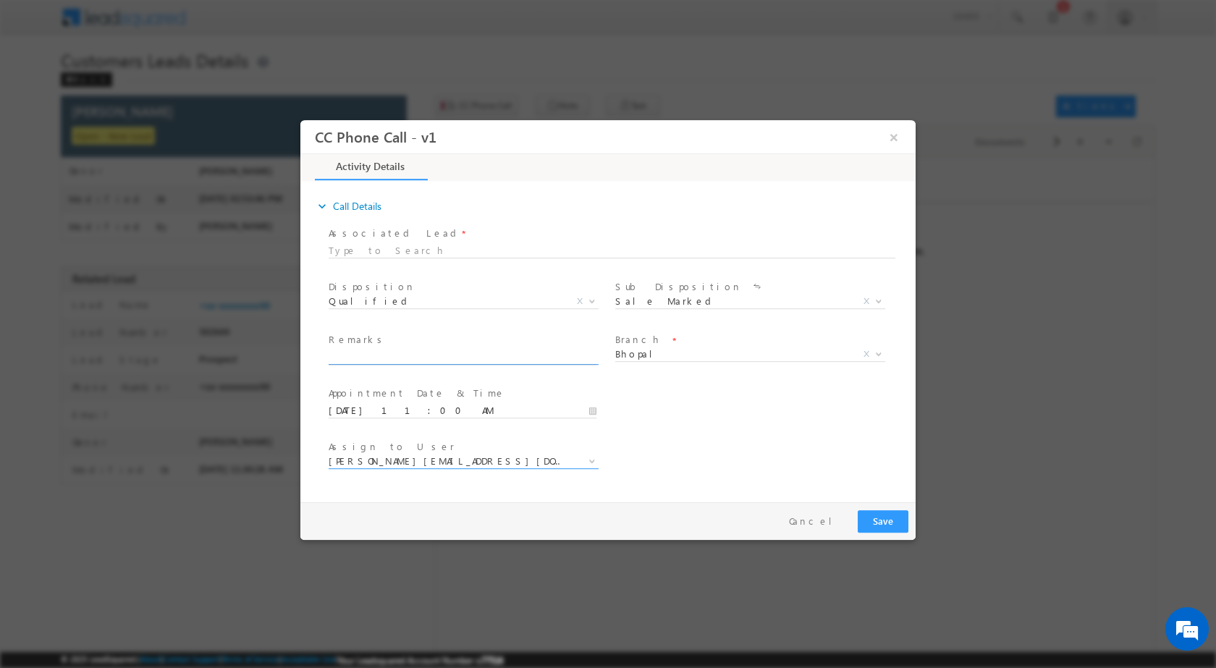
click at [379, 354] on input "text" at bounding box center [463, 357] width 268 height 14
paste input "23/09-Customer Name is SUSHIL VISHWKARMA Customer age is 30 yrs loan type is Ex…"
type input "23/09-Customer Name is SUSHIL VISHWKARMA Customer age is 30 yrs loan type is Ex…"
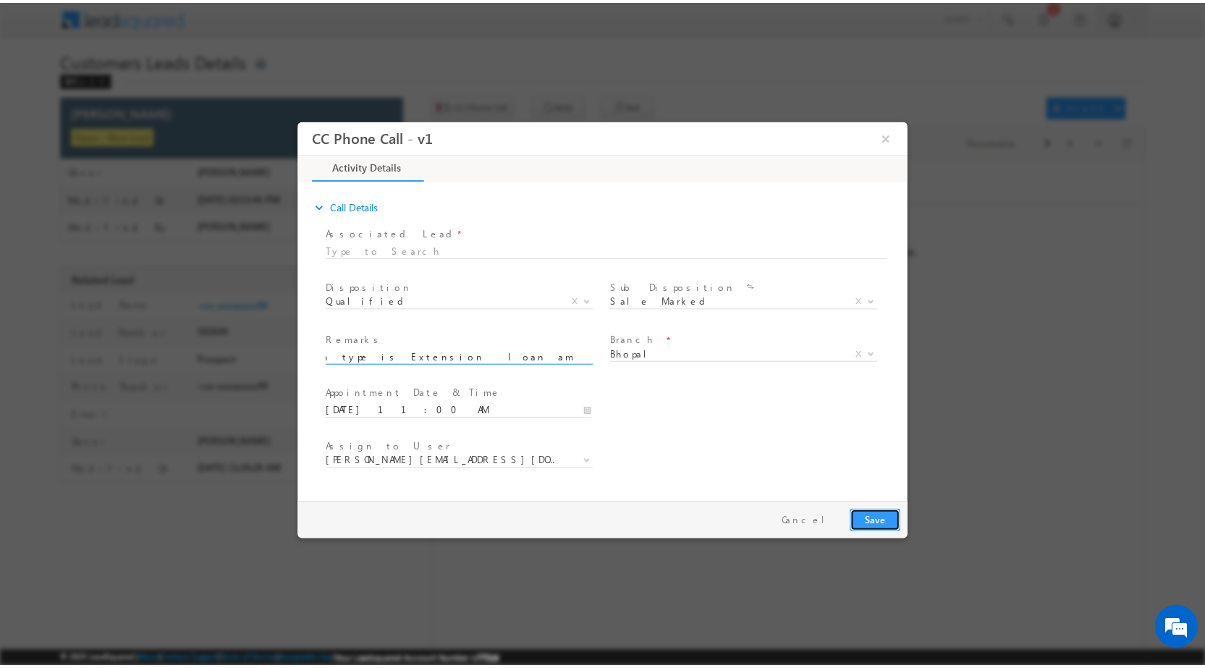
scroll to position [0, 0]
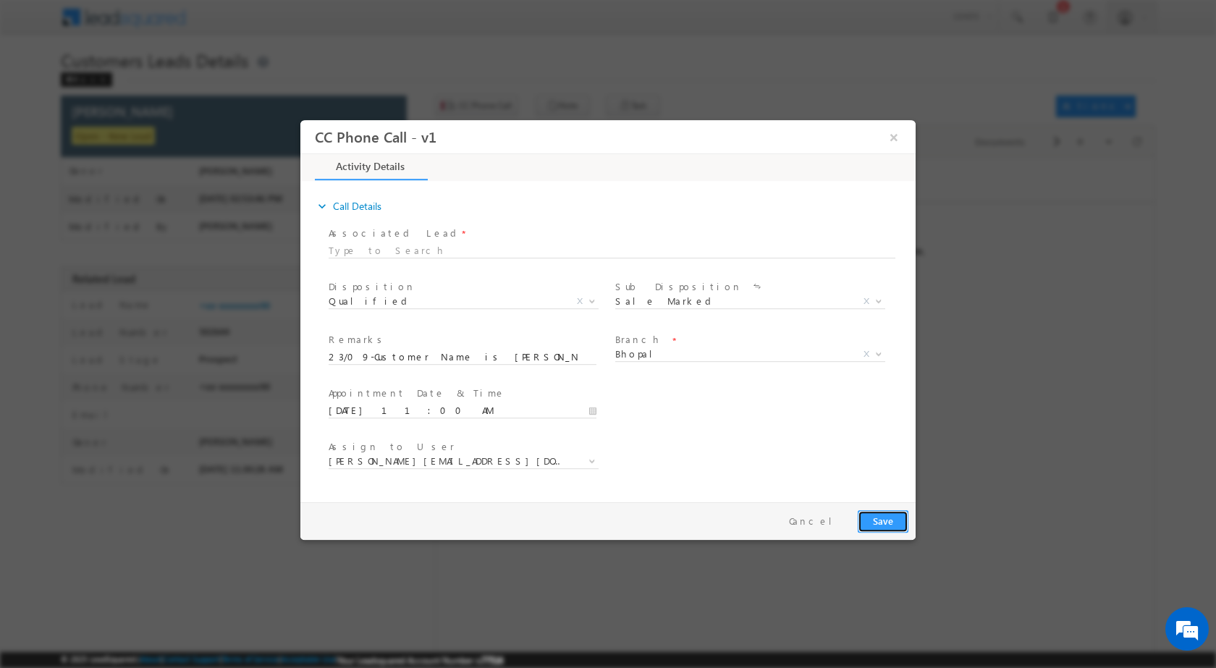
click at [888, 515] on button "Save" at bounding box center [883, 520] width 51 height 22
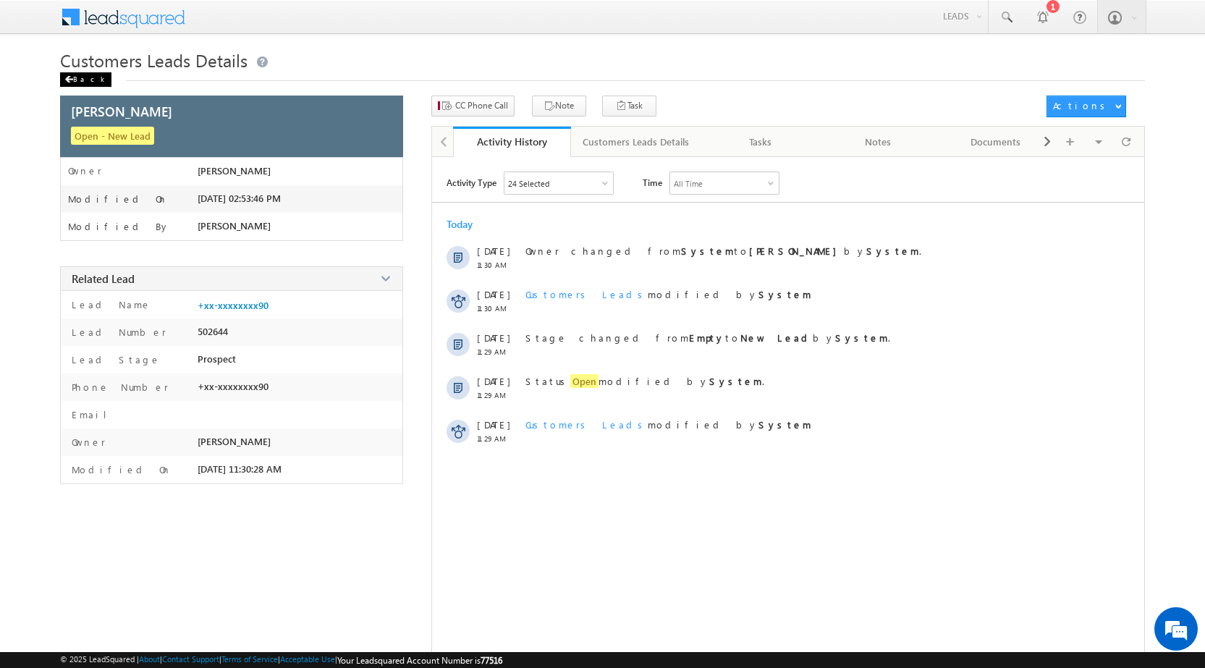
click at [82, 75] on div "Back" at bounding box center [85, 79] width 51 height 14
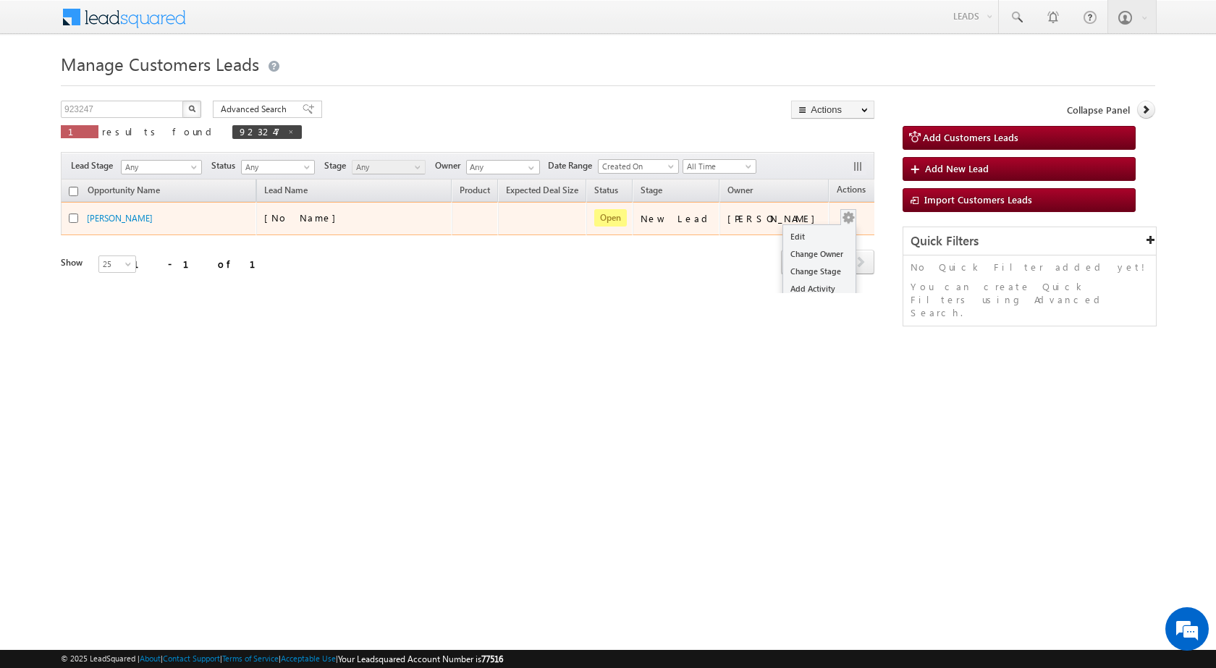
click at [840, 216] on span at bounding box center [848, 217] width 16 height 16
click at [791, 229] on td "[PERSON_NAME]" at bounding box center [773, 218] width 109 height 33
click at [841, 217] on button "button" at bounding box center [848, 218] width 14 height 14
click at [797, 234] on link "Edit" at bounding box center [819, 236] width 72 height 17
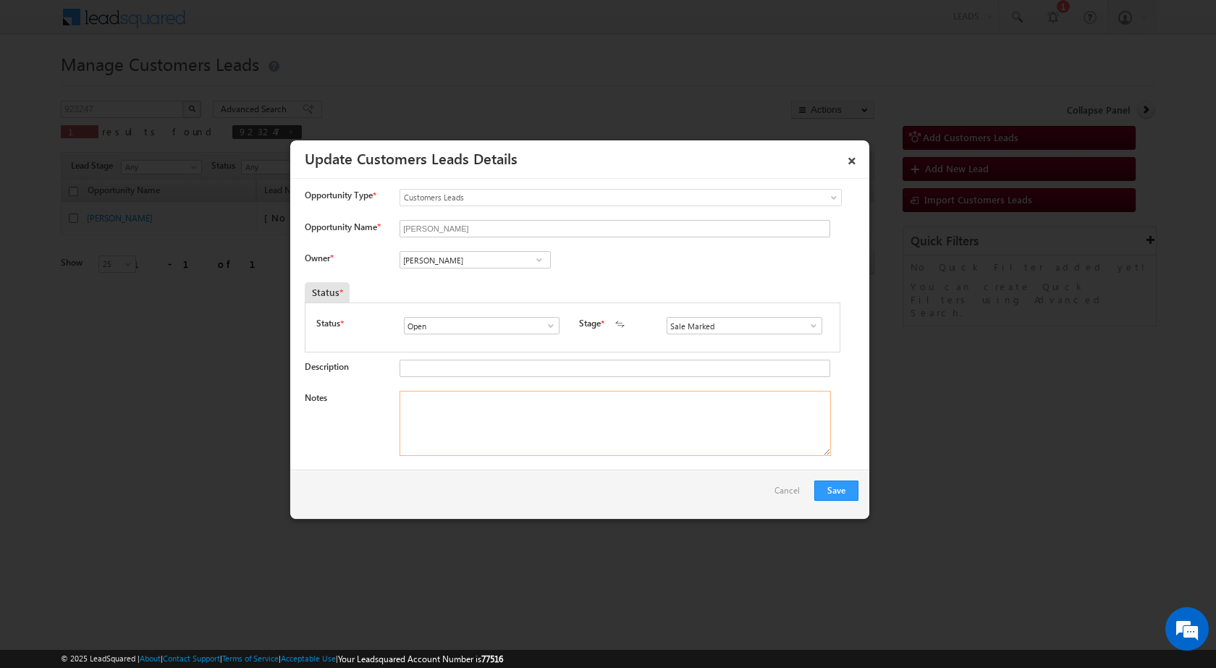
click at [557, 404] on textarea "Notes" at bounding box center [614, 423] width 431 height 65
paste textarea "23/09-Customer Name is [PERSON_NAME] Customer age is [DEMOGRAPHIC_DATA] yrs loa…"
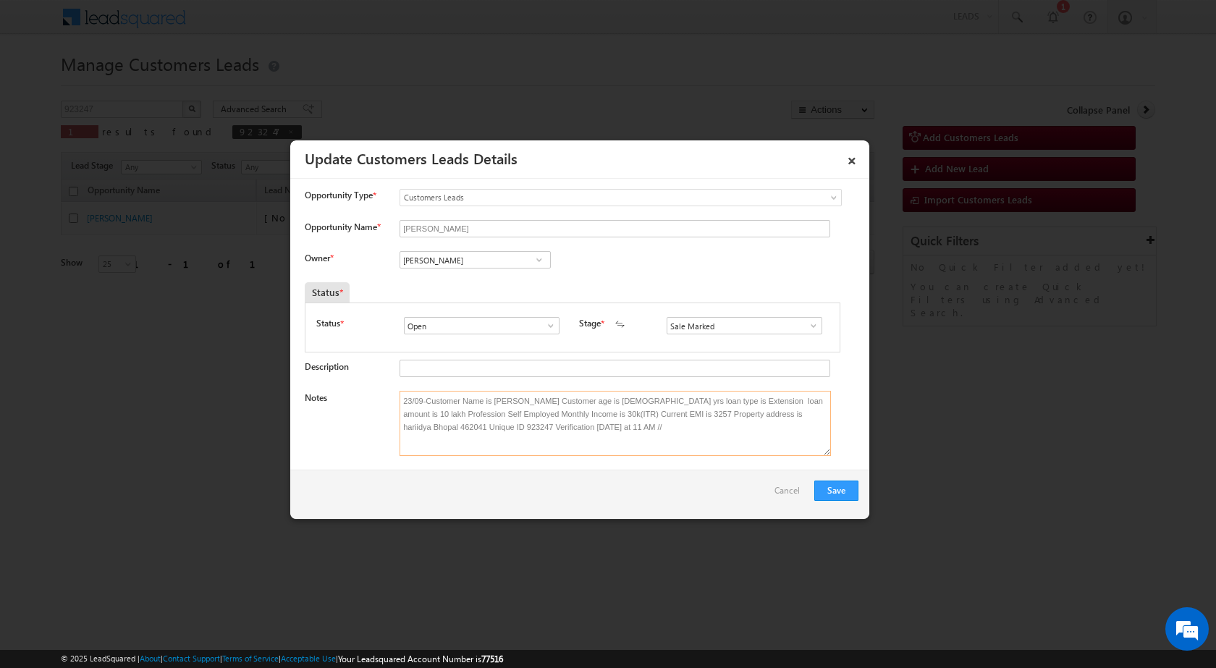
type textarea "23/09-Customer Name is [PERSON_NAME] Customer age is [DEMOGRAPHIC_DATA] yrs loa…"
click at [838, 479] on div "Save Cancel" at bounding box center [579, 494] width 579 height 49
click at [834, 491] on button "Save" at bounding box center [836, 491] width 44 height 20
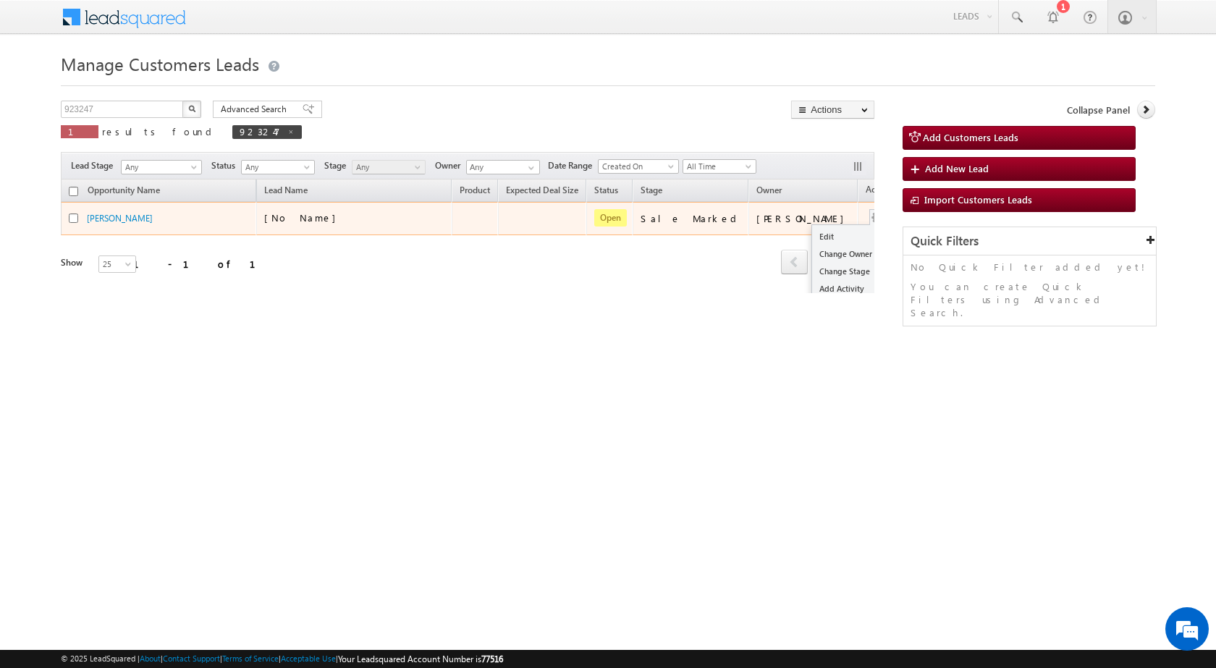
click at [866, 211] on div "Edit Change Owner Change Stage Add Activity Add Task Delete" at bounding box center [877, 218] width 23 height 19
click at [812, 229] on link "Edit" at bounding box center [848, 236] width 72 height 17
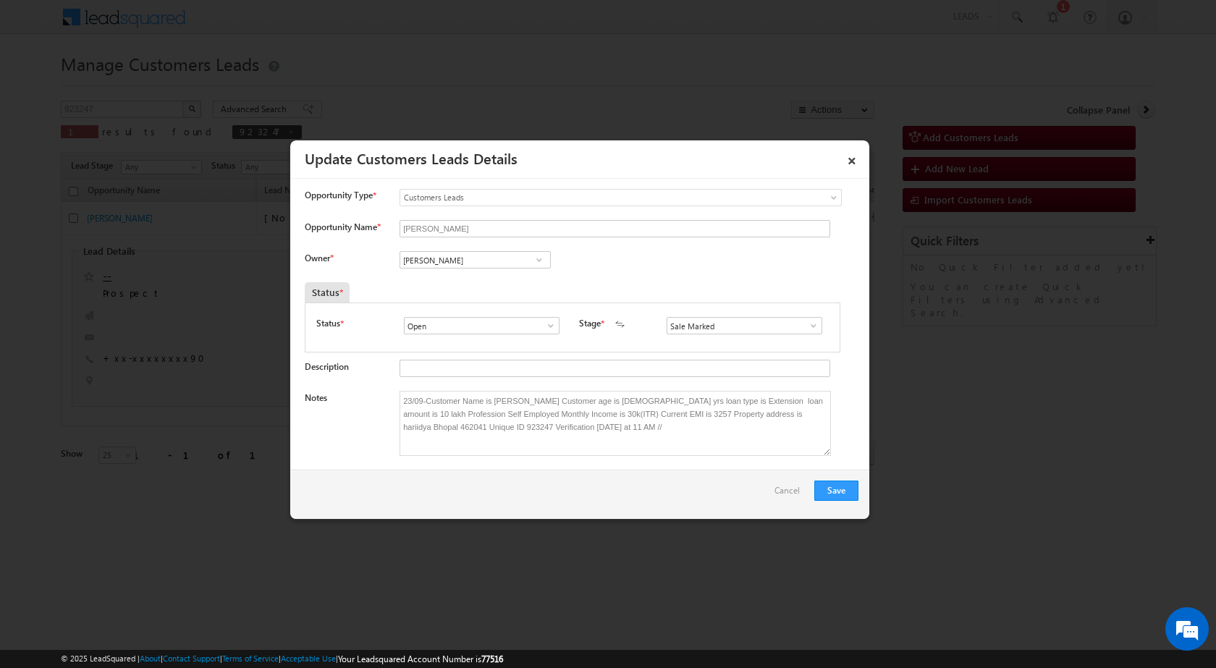
click at [944, 468] on div at bounding box center [608, 334] width 1216 height 668
click at [848, 165] on link "×" at bounding box center [851, 157] width 25 height 25
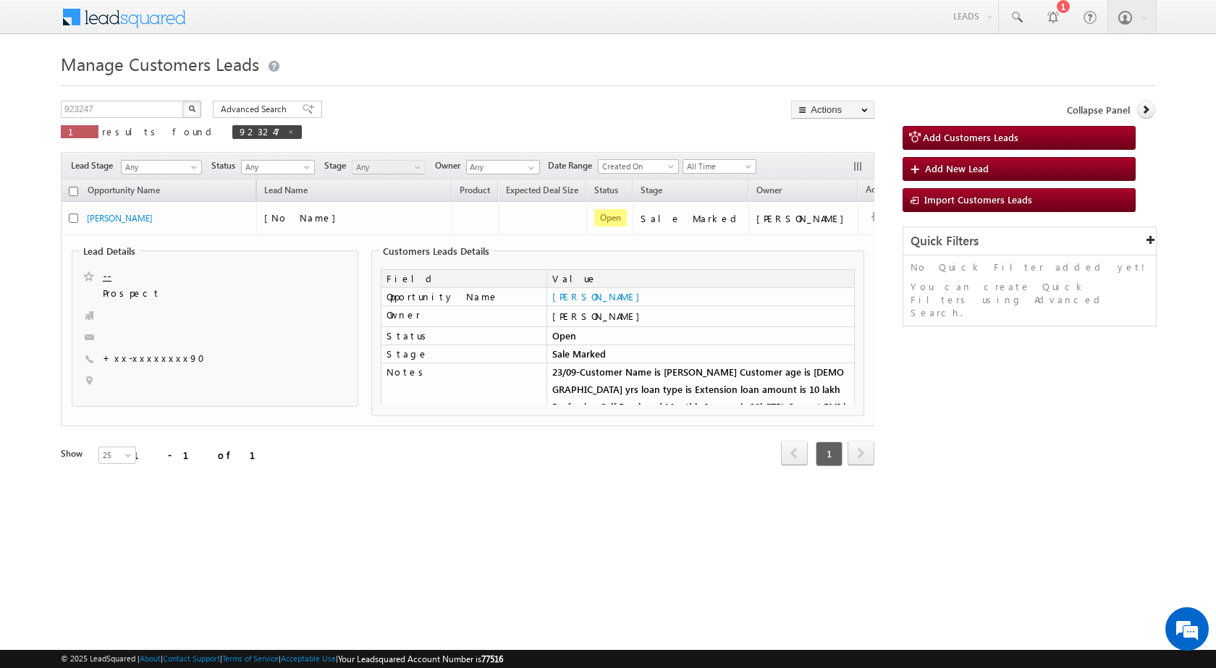
click at [692, 522] on html "Menu [PERSON_NAME] sitar a7@ks erve." at bounding box center [608, 271] width 1216 height 542
